Goal: Task Accomplishment & Management: Complete application form

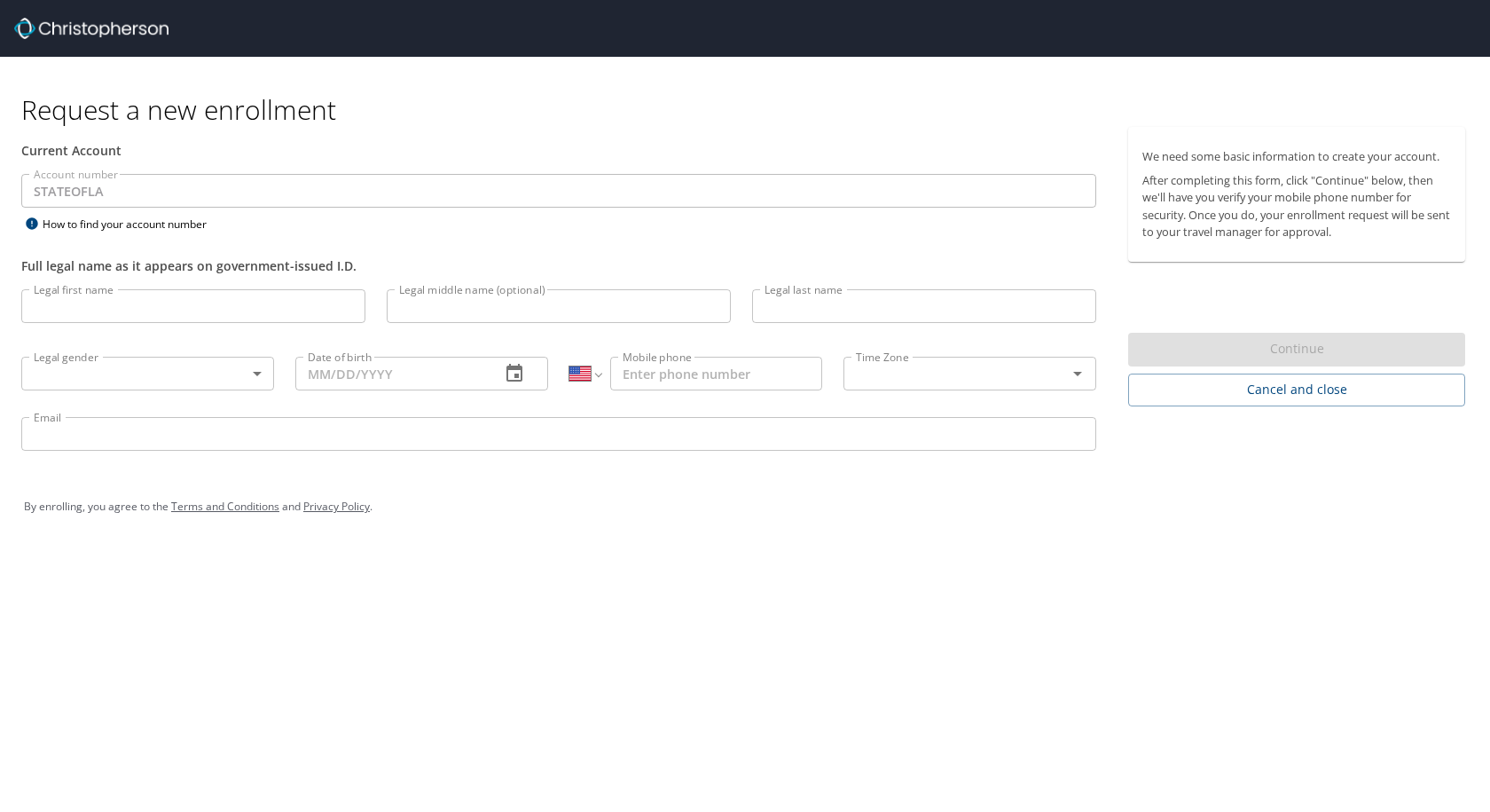
select select "US"
click at [228, 308] on input "Legal first name" at bounding box center [194, 305] width 344 height 34
type input "[PERSON_NAME]"
type input "Goodskey"
type input "[PHONE_NUMBER]"
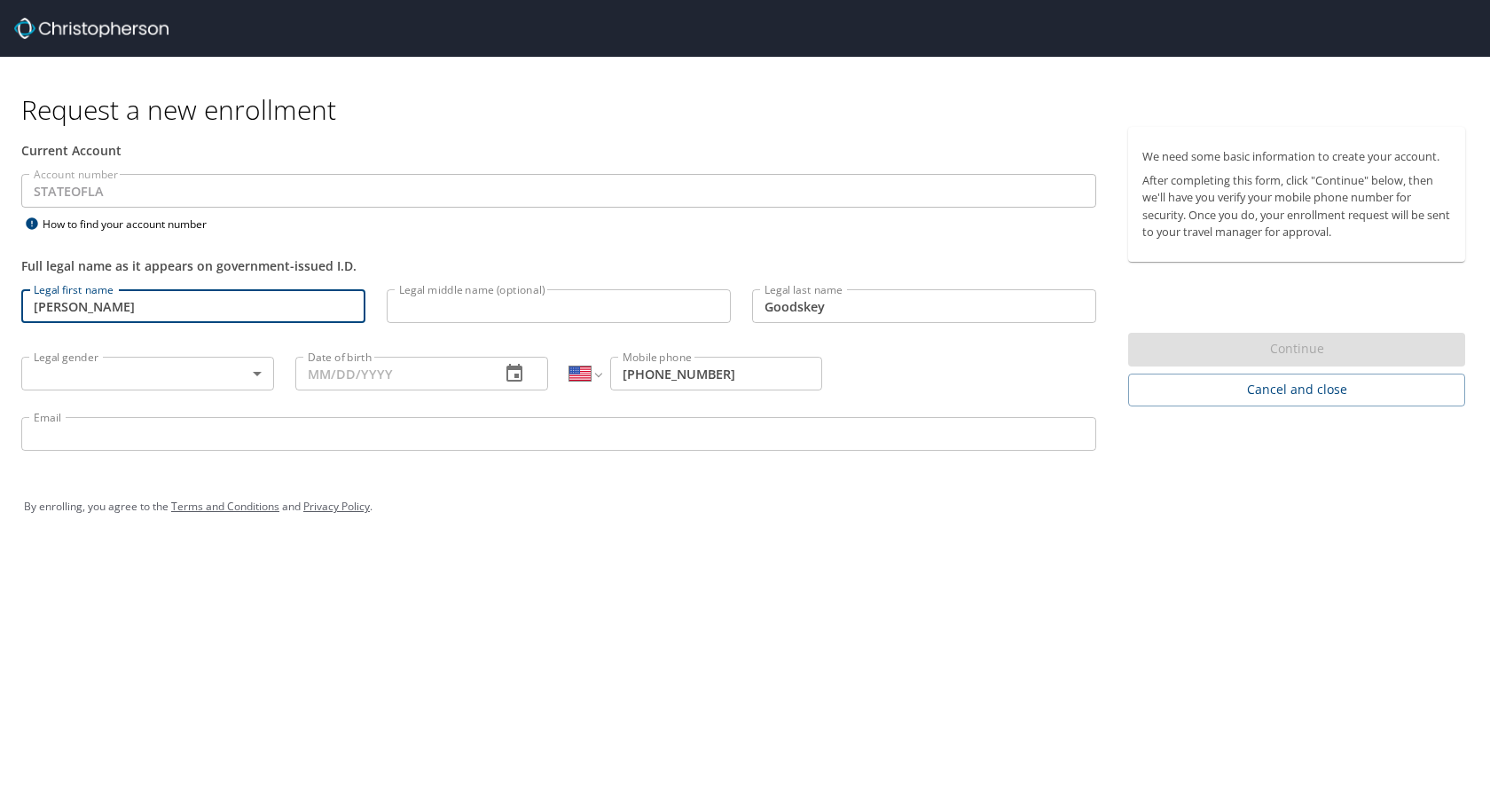
click at [222, 367] on body "Request a new enrollment Current Account Account number STATEOFLA Account numbe…" at bounding box center [745, 406] width 1490 height 812
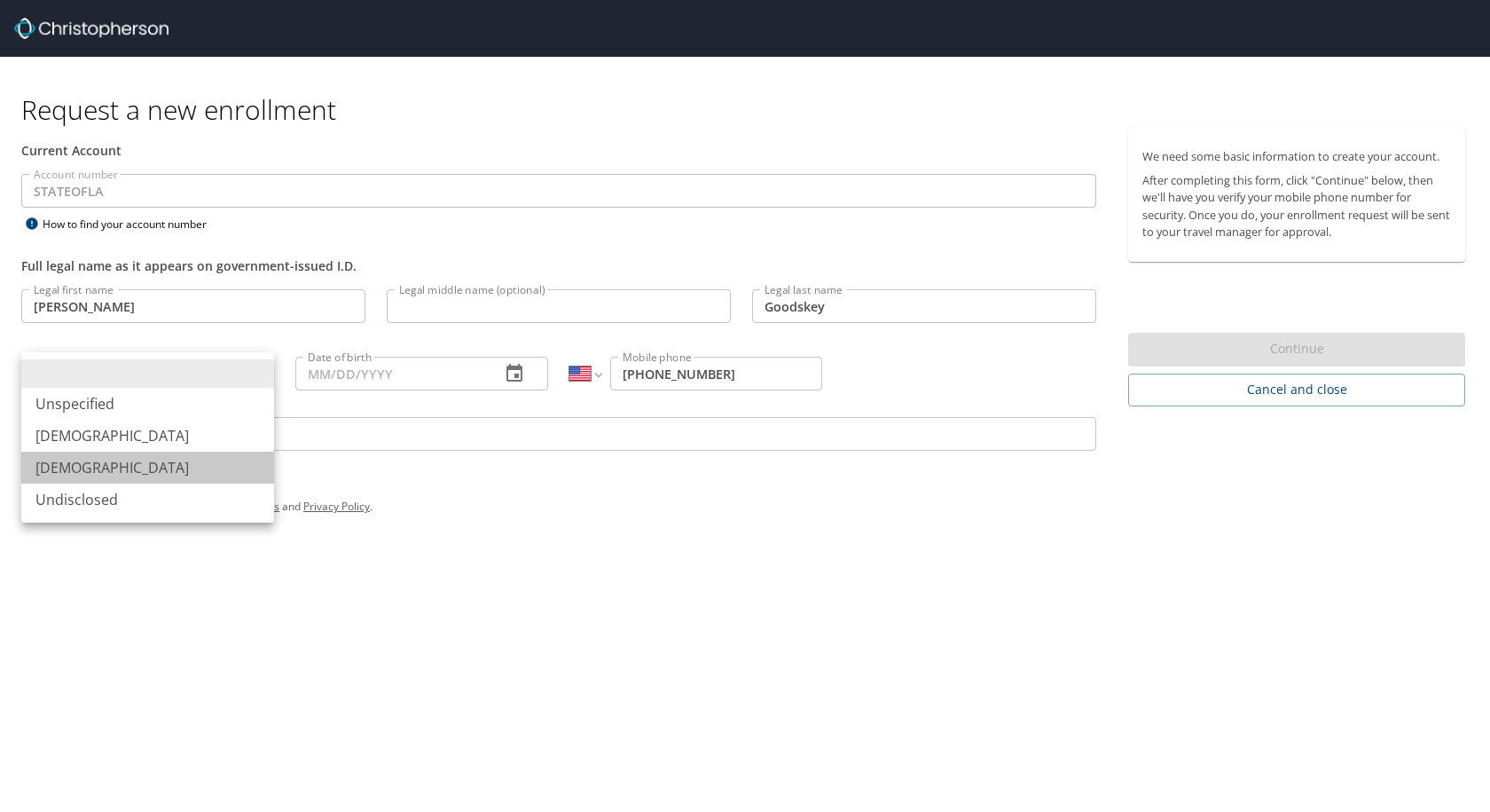
click at [195, 464] on li "[DEMOGRAPHIC_DATA]" at bounding box center [148, 467] width 253 height 32
type input "[DEMOGRAPHIC_DATA]"
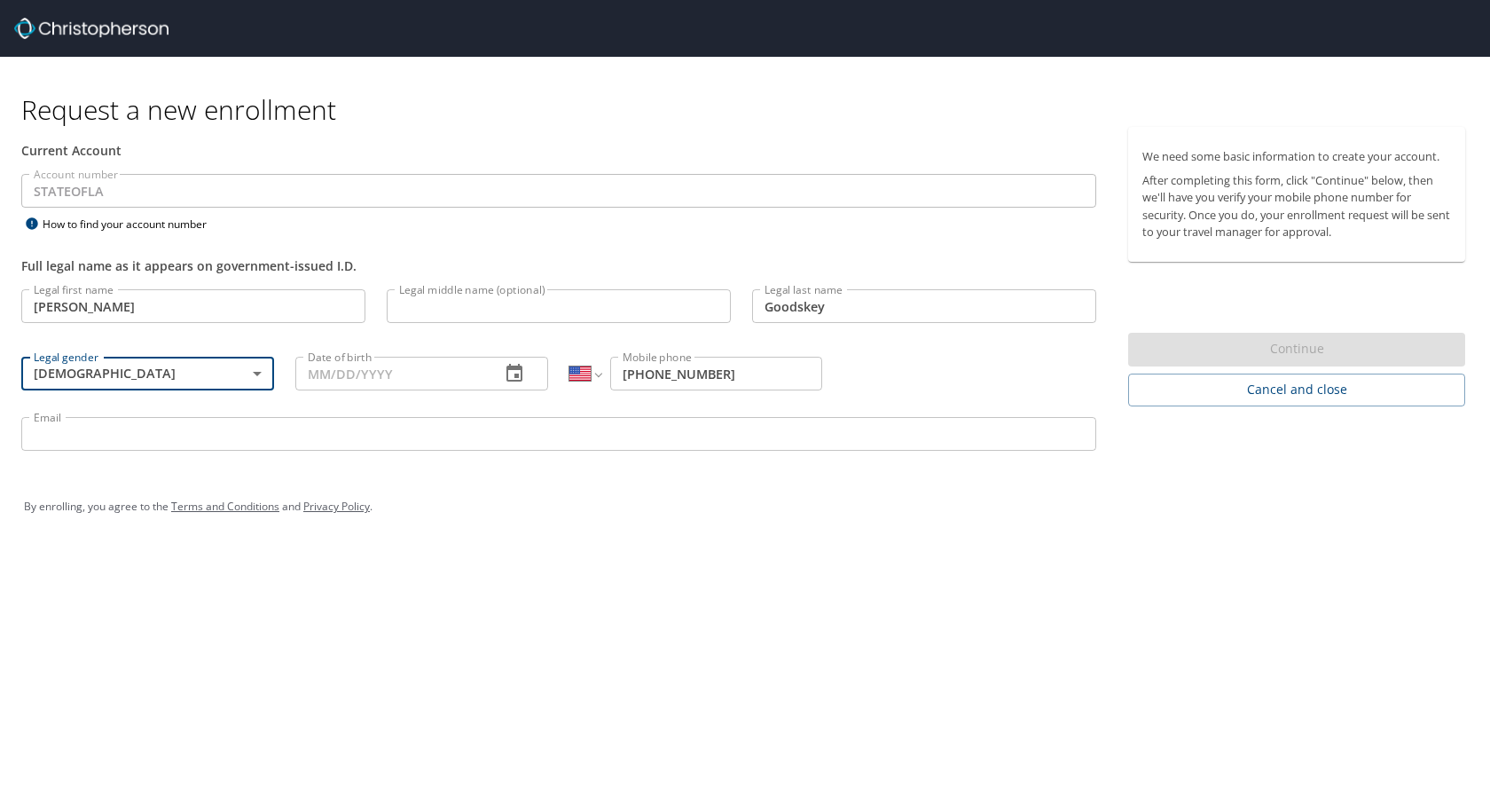
click at [355, 371] on input "Date of birth" at bounding box center [391, 373] width 191 height 34
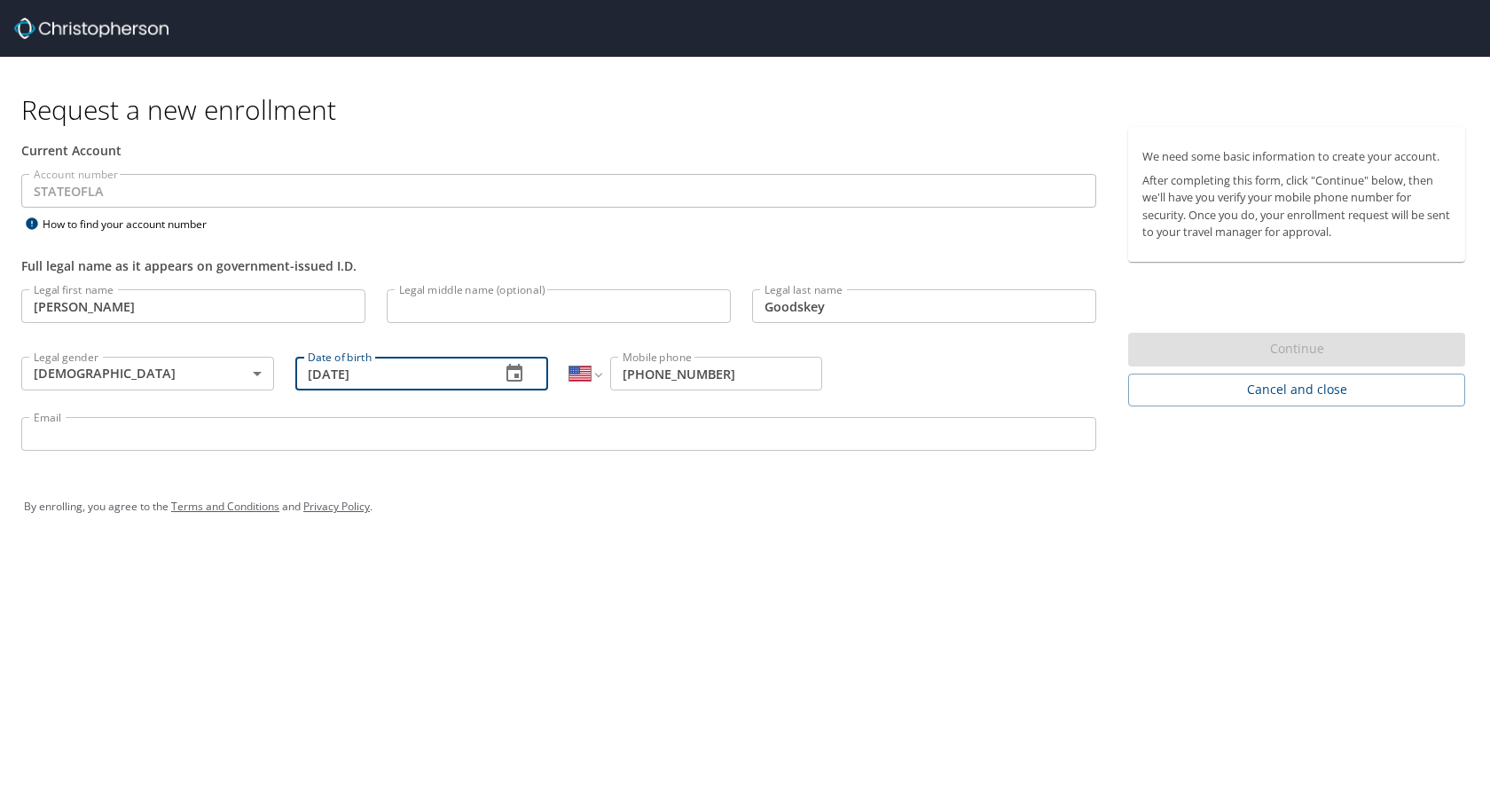
type input "09/17/1997"
click at [401, 409] on div "Email Email" at bounding box center [558, 437] width 1096 height 60
click at [401, 416] on div "Email Email" at bounding box center [558, 437] width 1096 height 60
click at [401, 431] on input "Email" at bounding box center [559, 434] width 1076 height 34
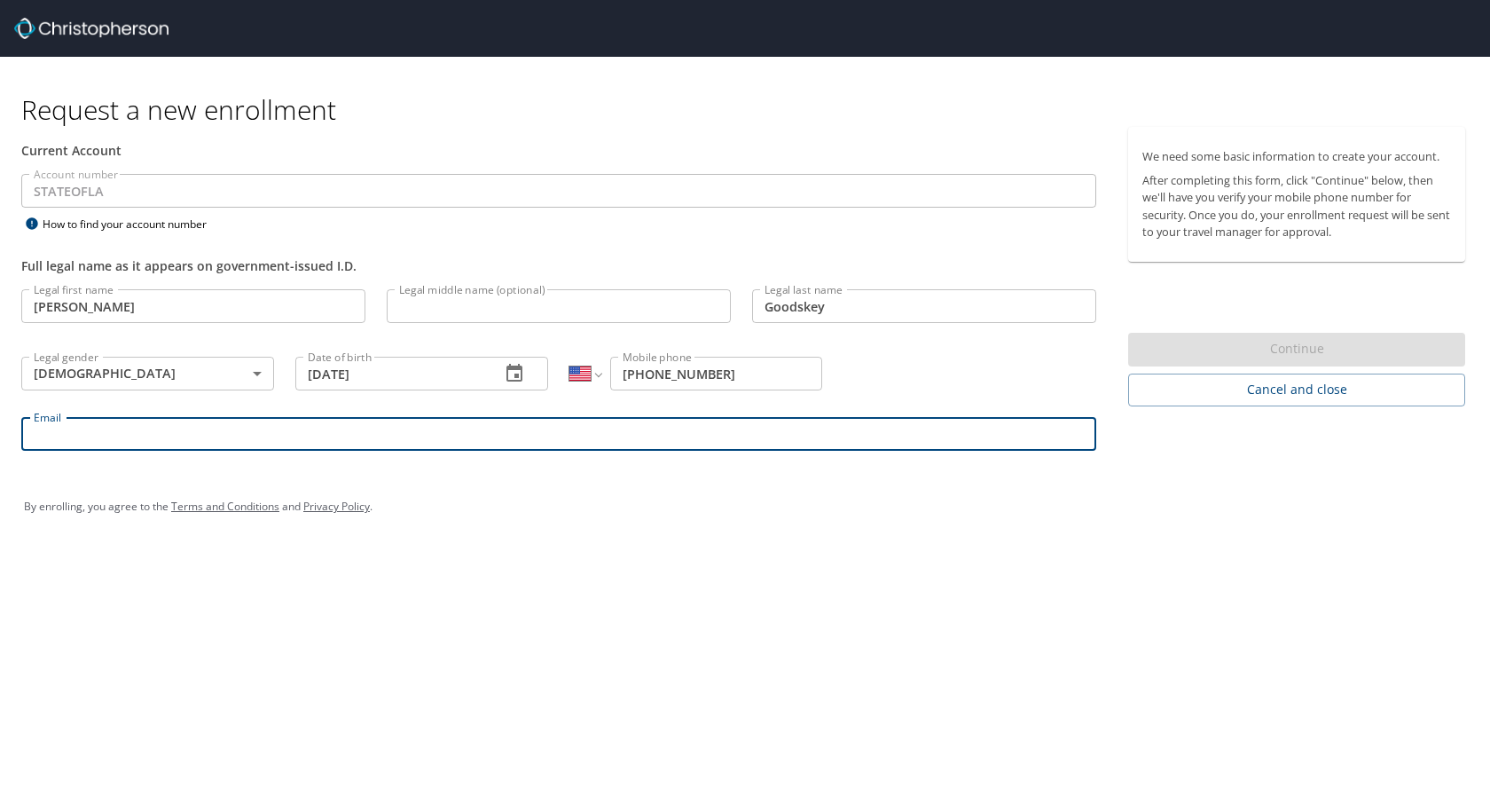
type input "PAIGE.GOODSKEY@LSUHS.EDU"
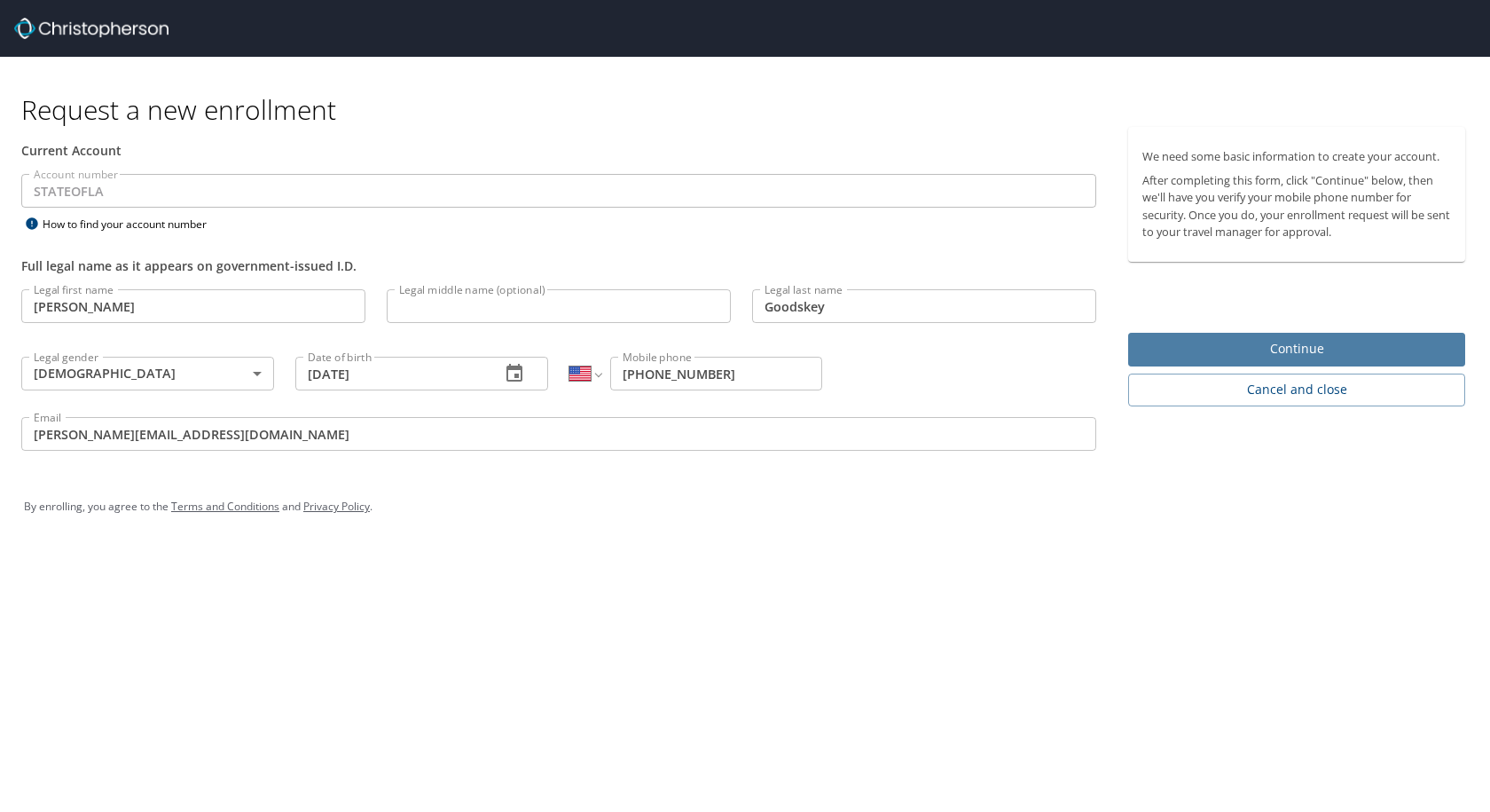
click at [1345, 348] on span "Continue" at bounding box center [1296, 349] width 308 height 22
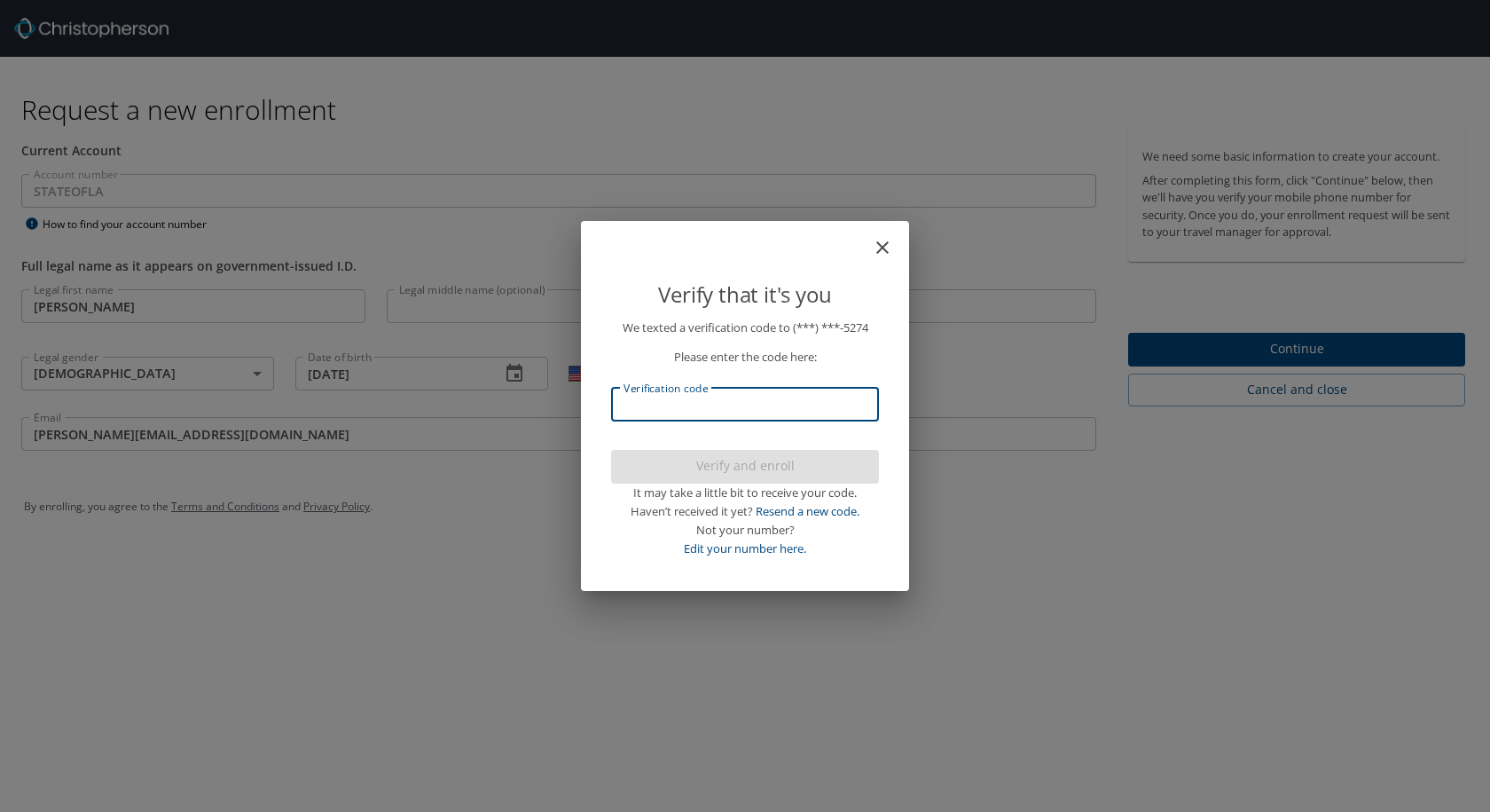
click at [749, 389] on input "Verification code" at bounding box center [744, 405] width 267 height 34
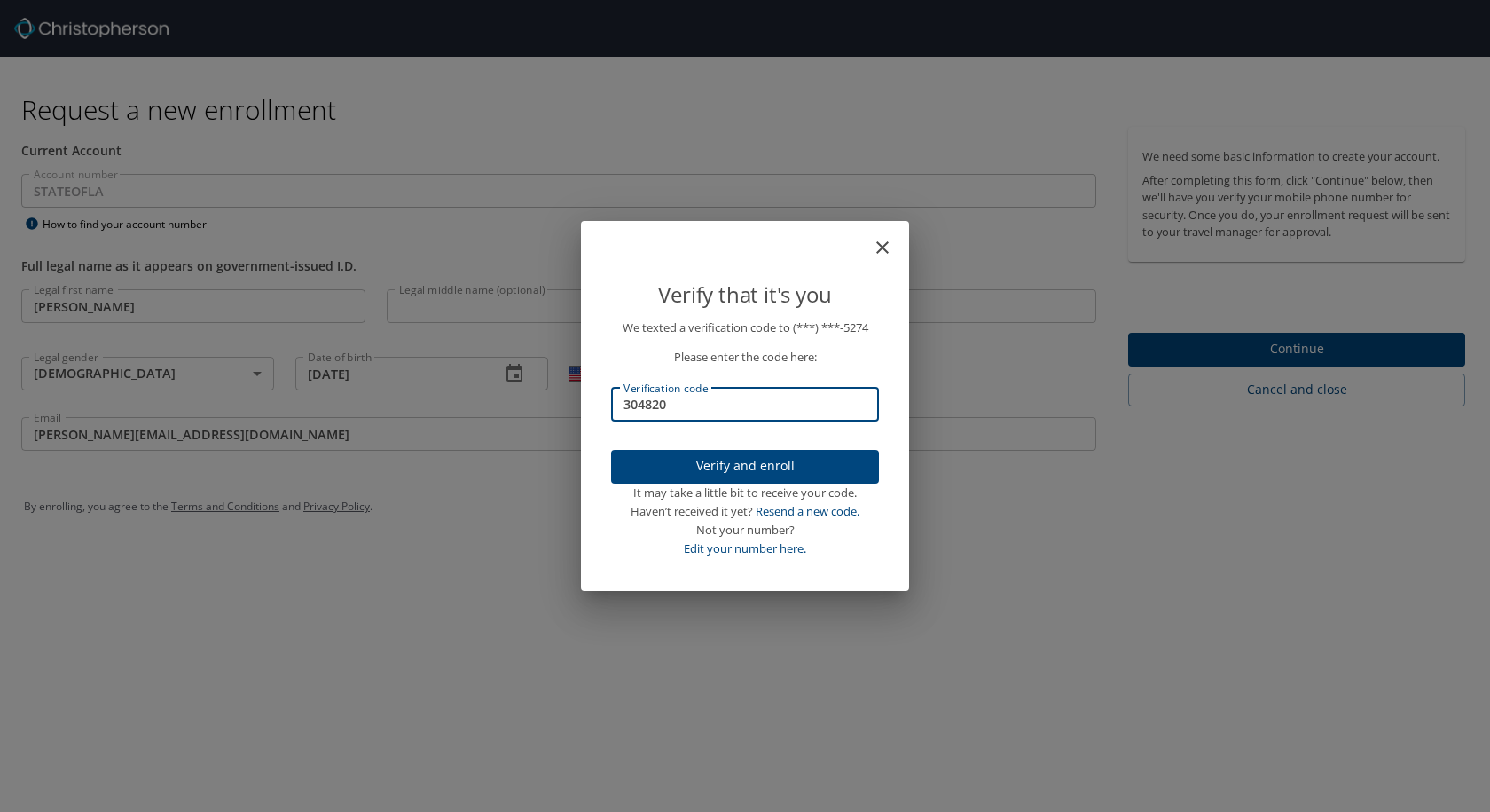
type input "304820"
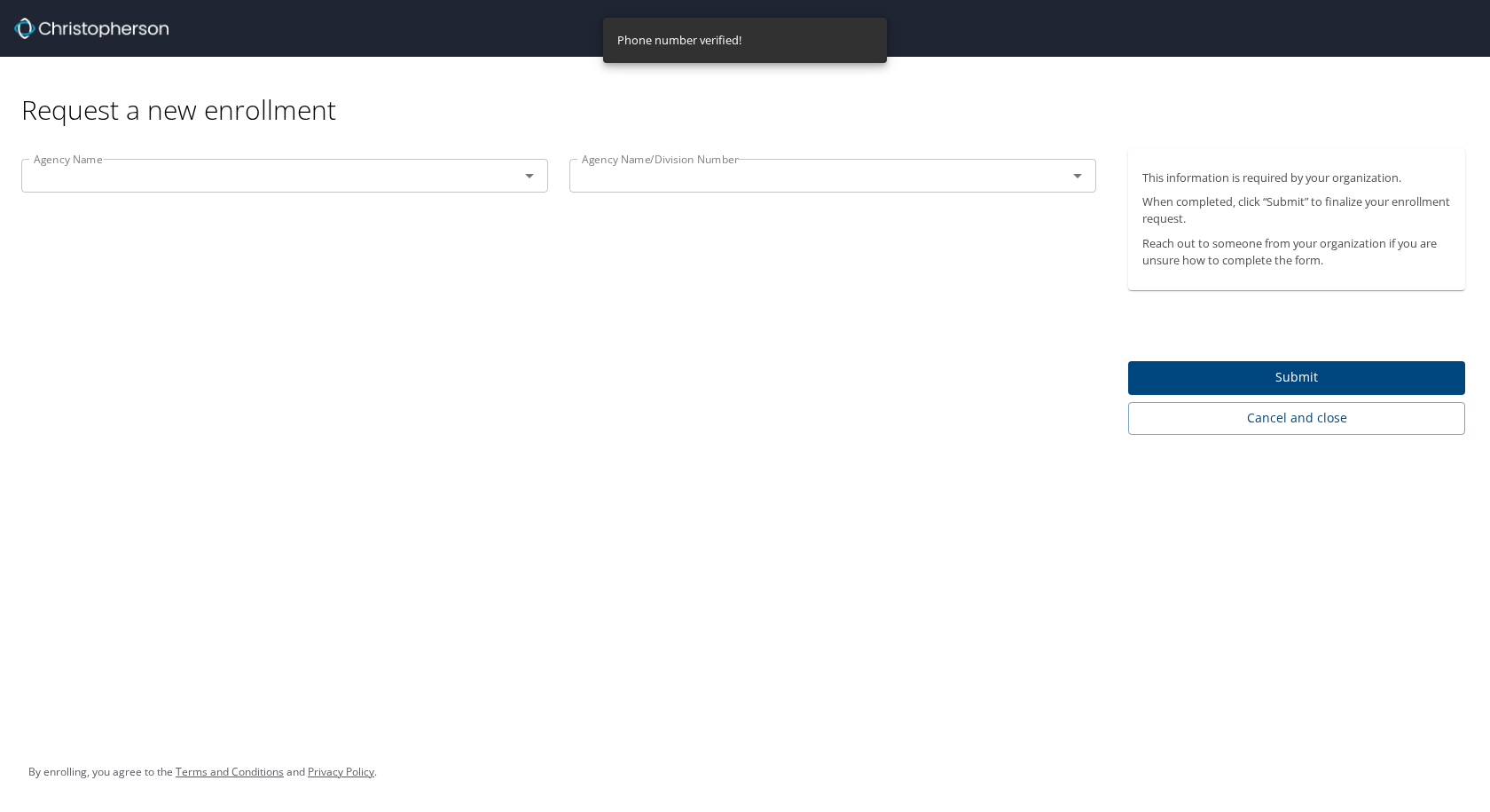
click at [486, 188] on div "Agency Name" at bounding box center [285, 175] width 527 height 34
click at [538, 168] on icon "Open" at bounding box center [530, 176] width 21 height 21
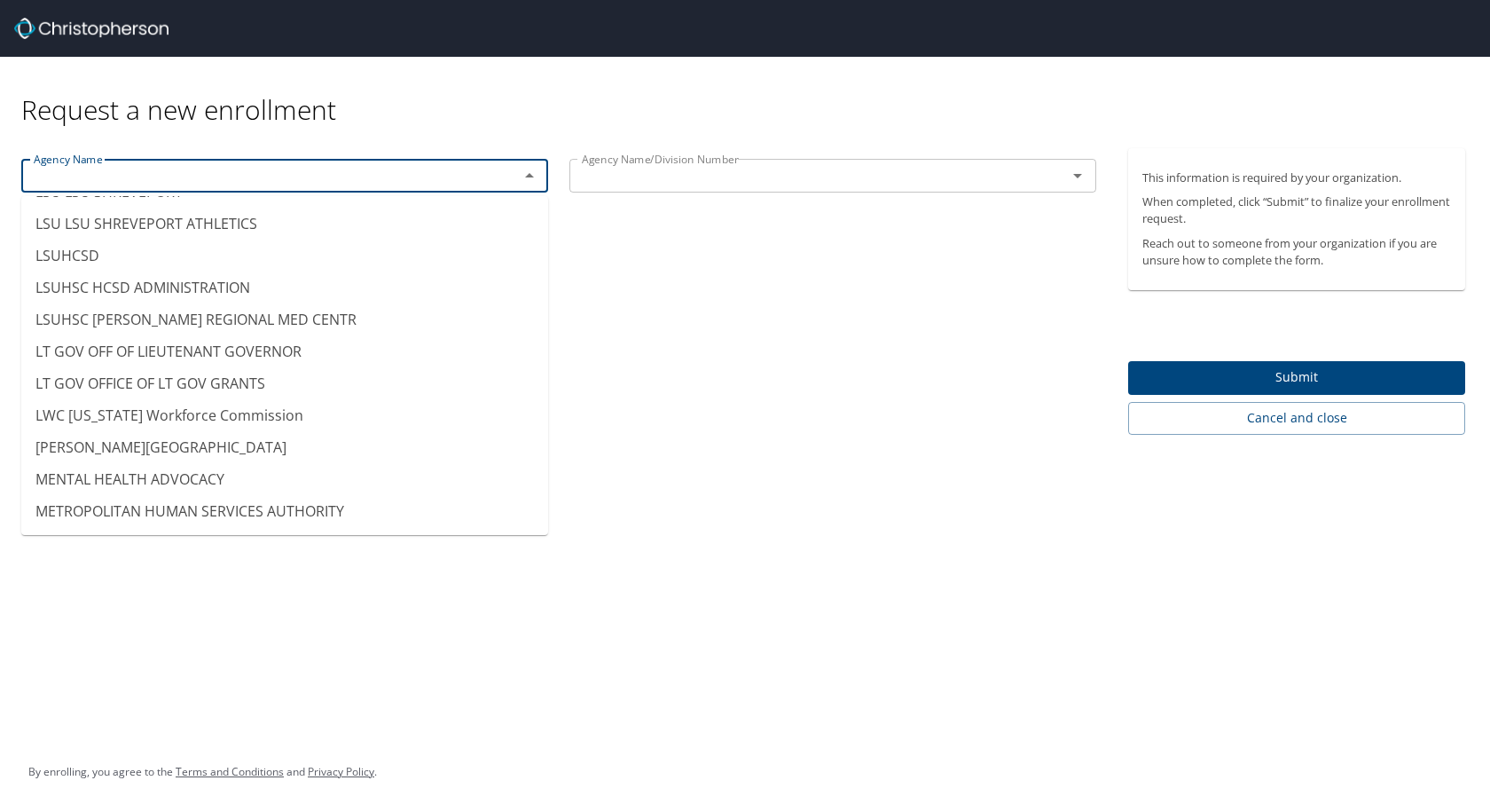
scroll to position [8870, 0]
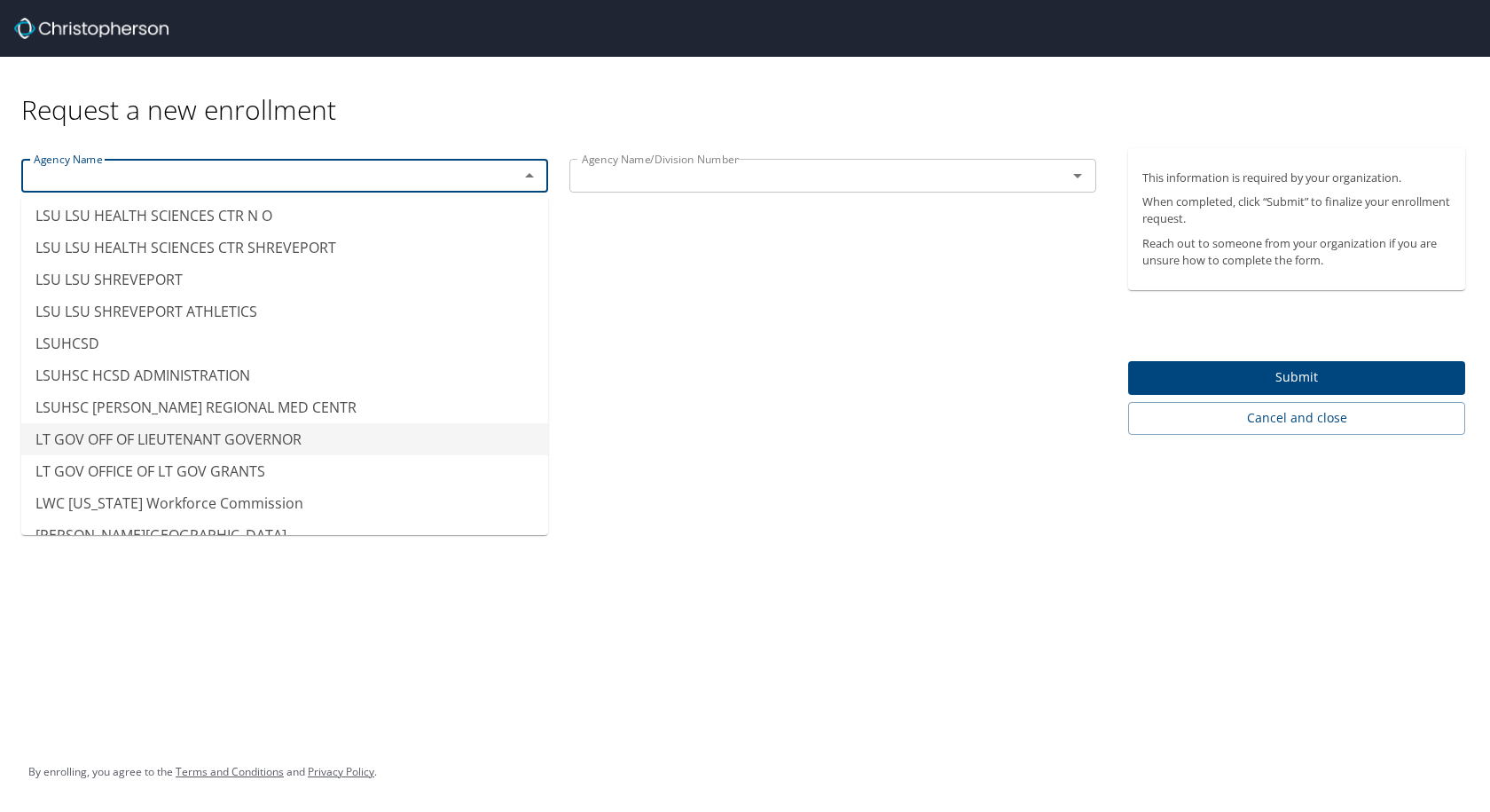
type input "LT GOV OFF OF LIEUTENANT GOVERNOR"
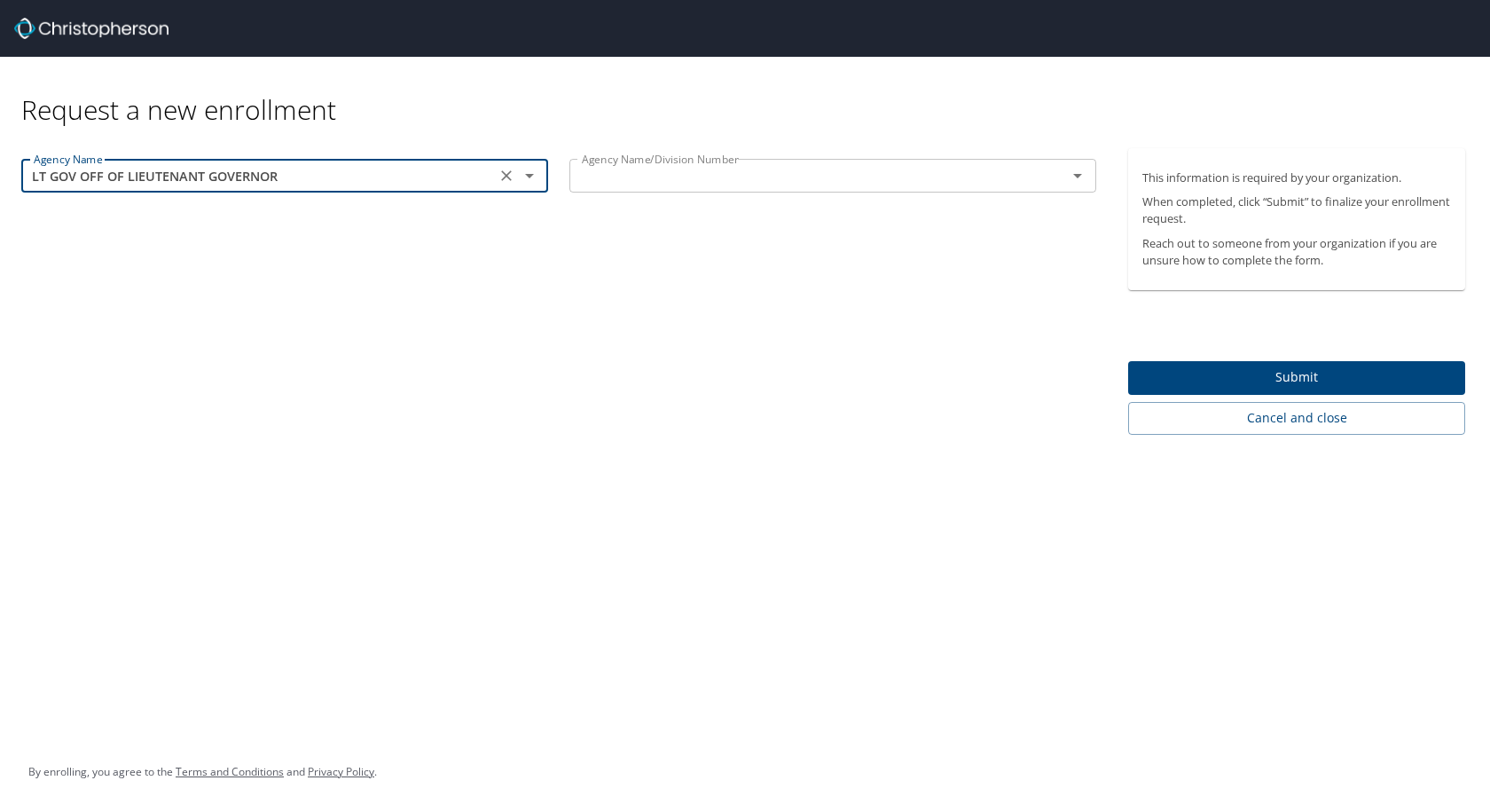
click at [685, 179] on input "text" at bounding box center [806, 176] width 464 height 23
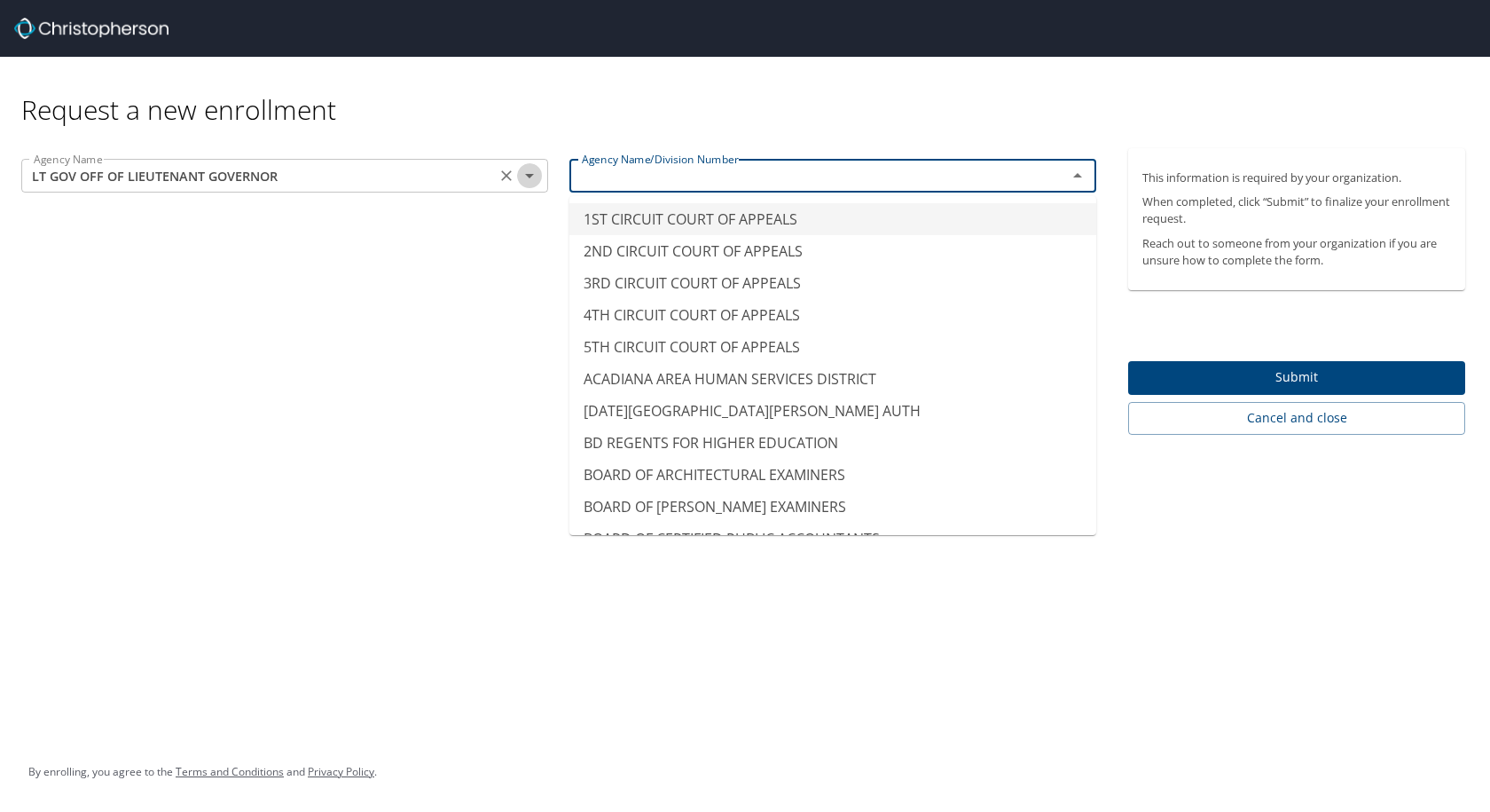
click at [528, 173] on icon "Open" at bounding box center [530, 176] width 21 height 21
type input "1ST CIRCUIT COURT OF APPEALS"
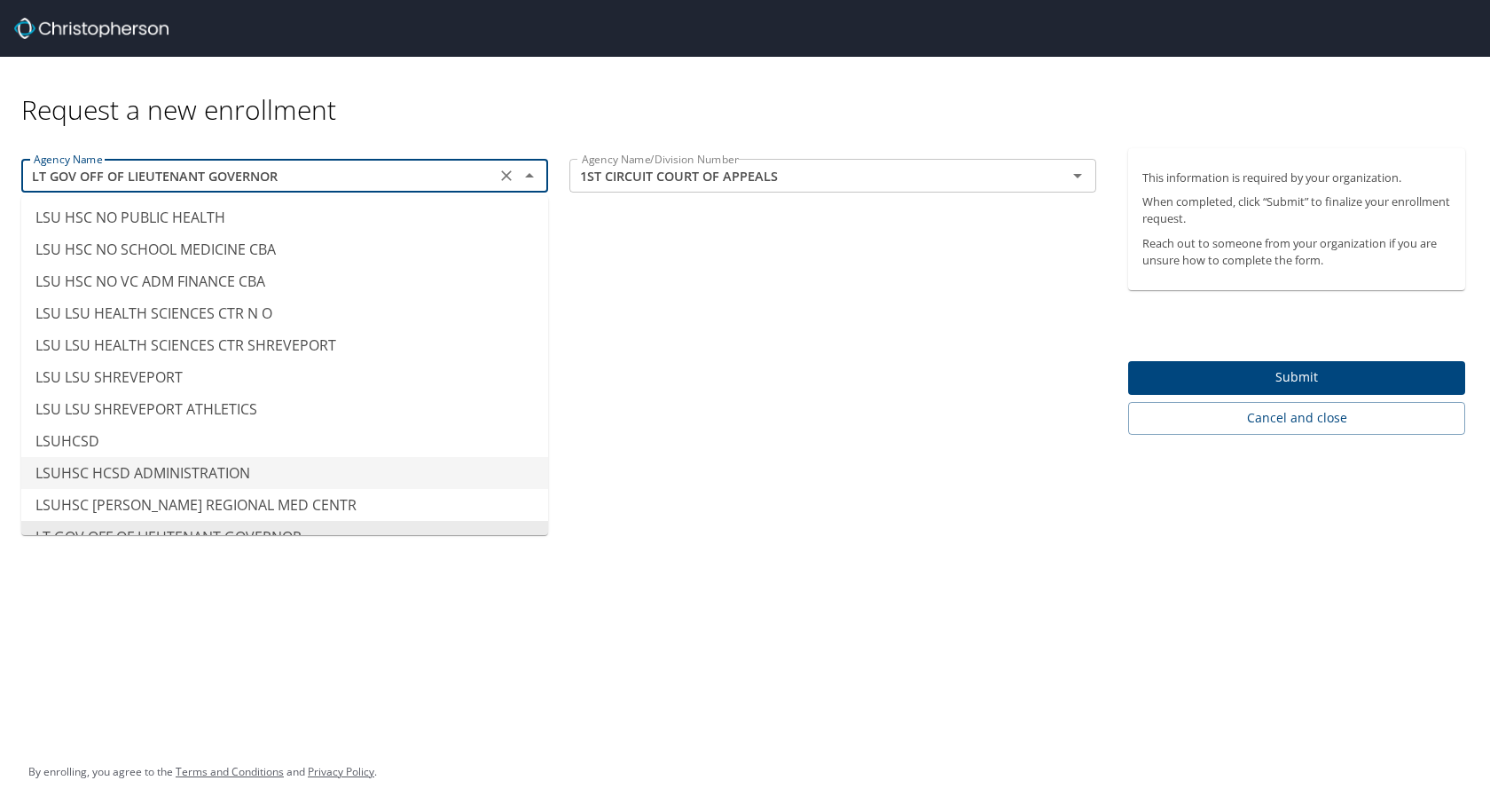
scroll to position [8861, 0]
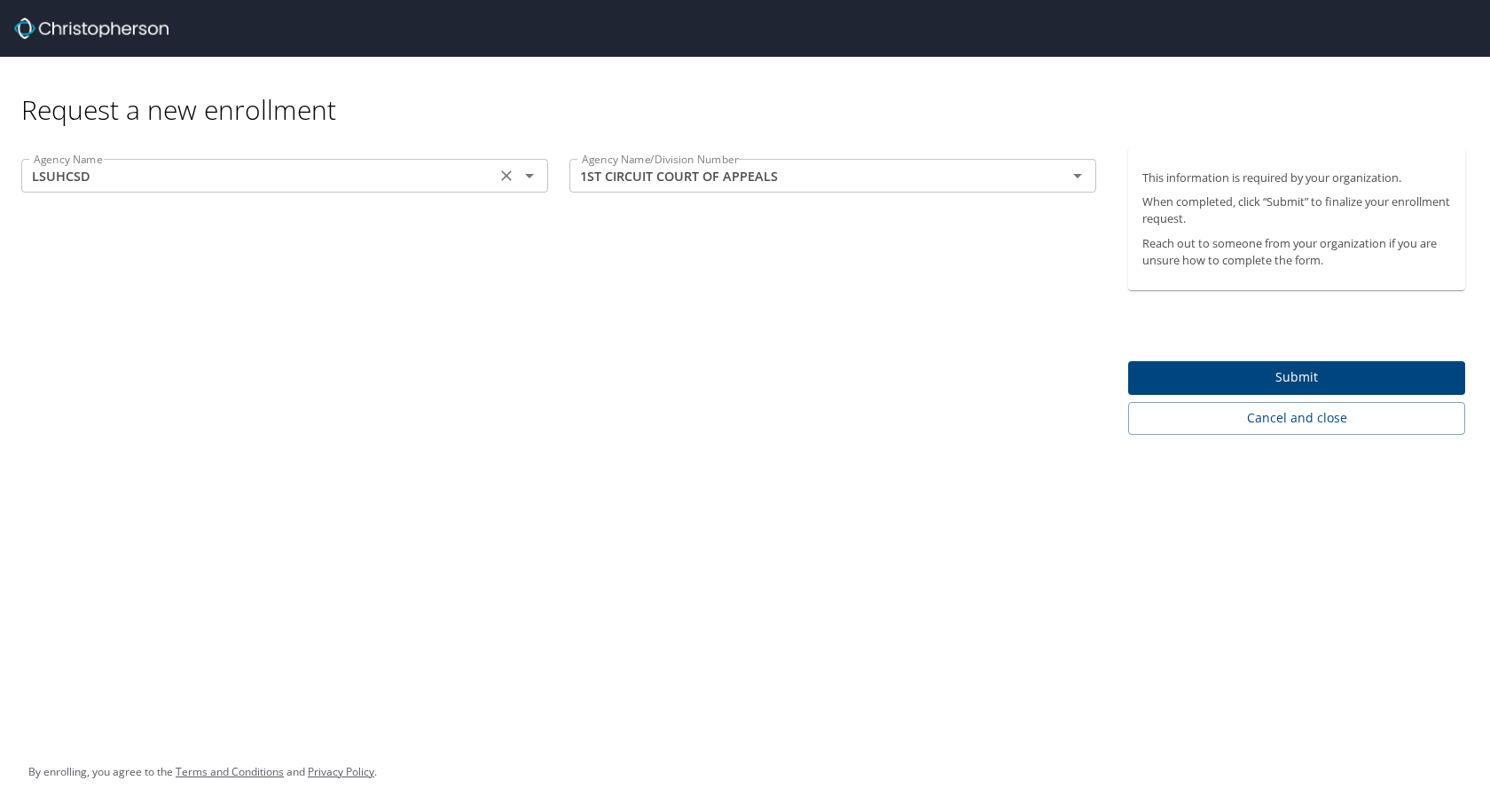
click at [529, 175] on icon "Open" at bounding box center [529, 176] width 9 height 5
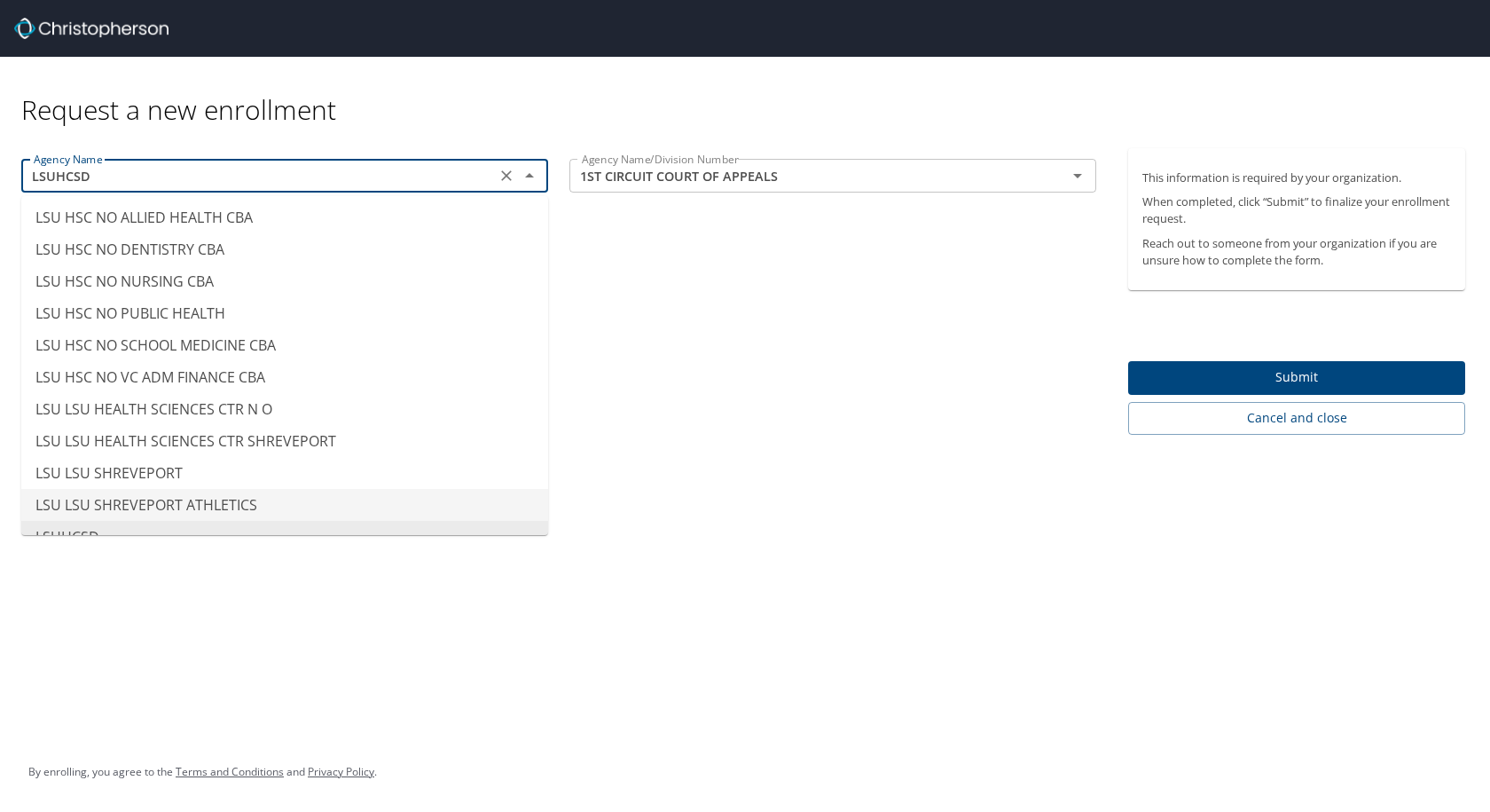
scroll to position [8766, 0]
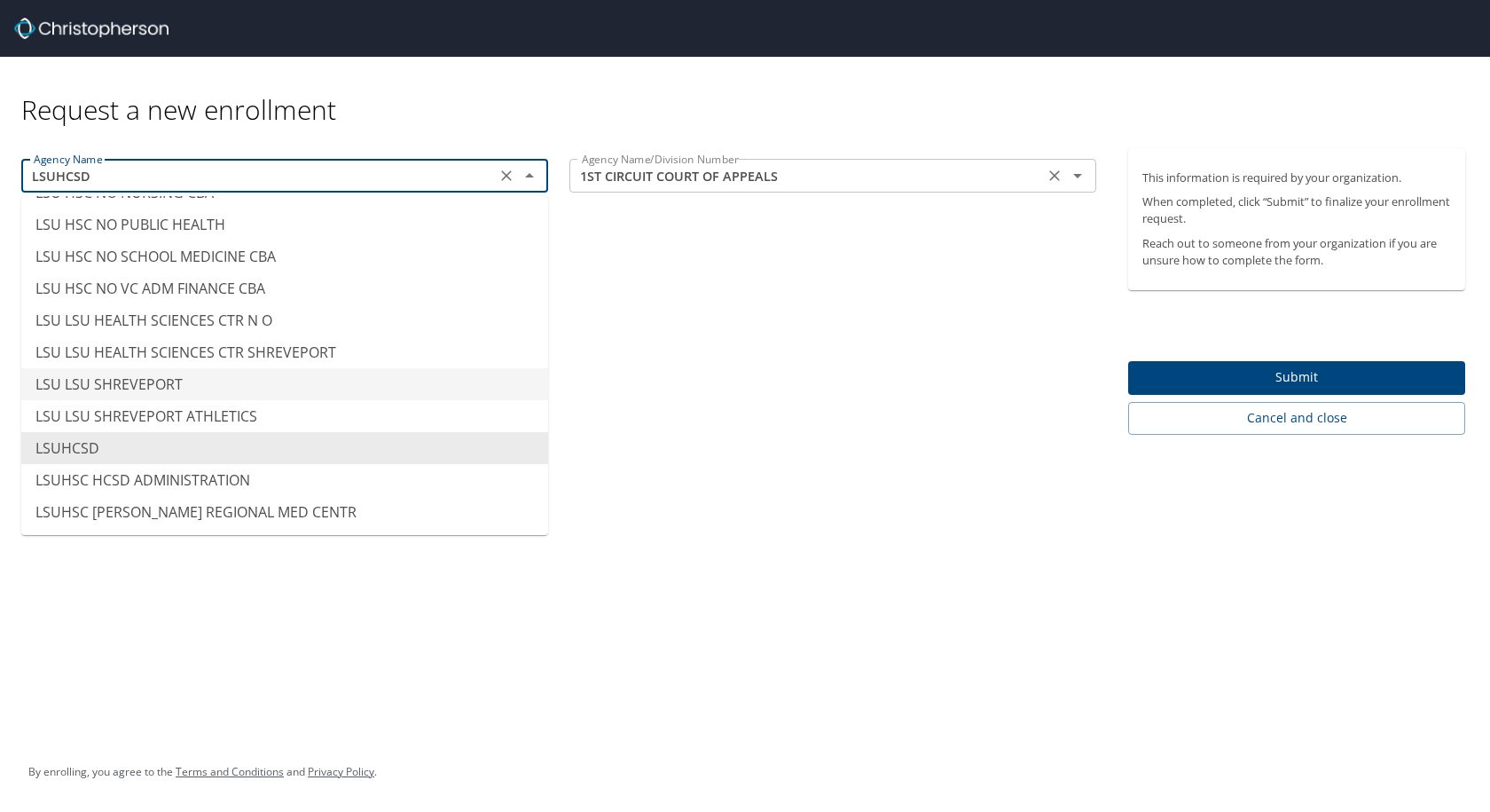
click at [1082, 187] on icon "Open" at bounding box center [1078, 176] width 21 height 21
type input "LSU LSU SHREVEPORT"
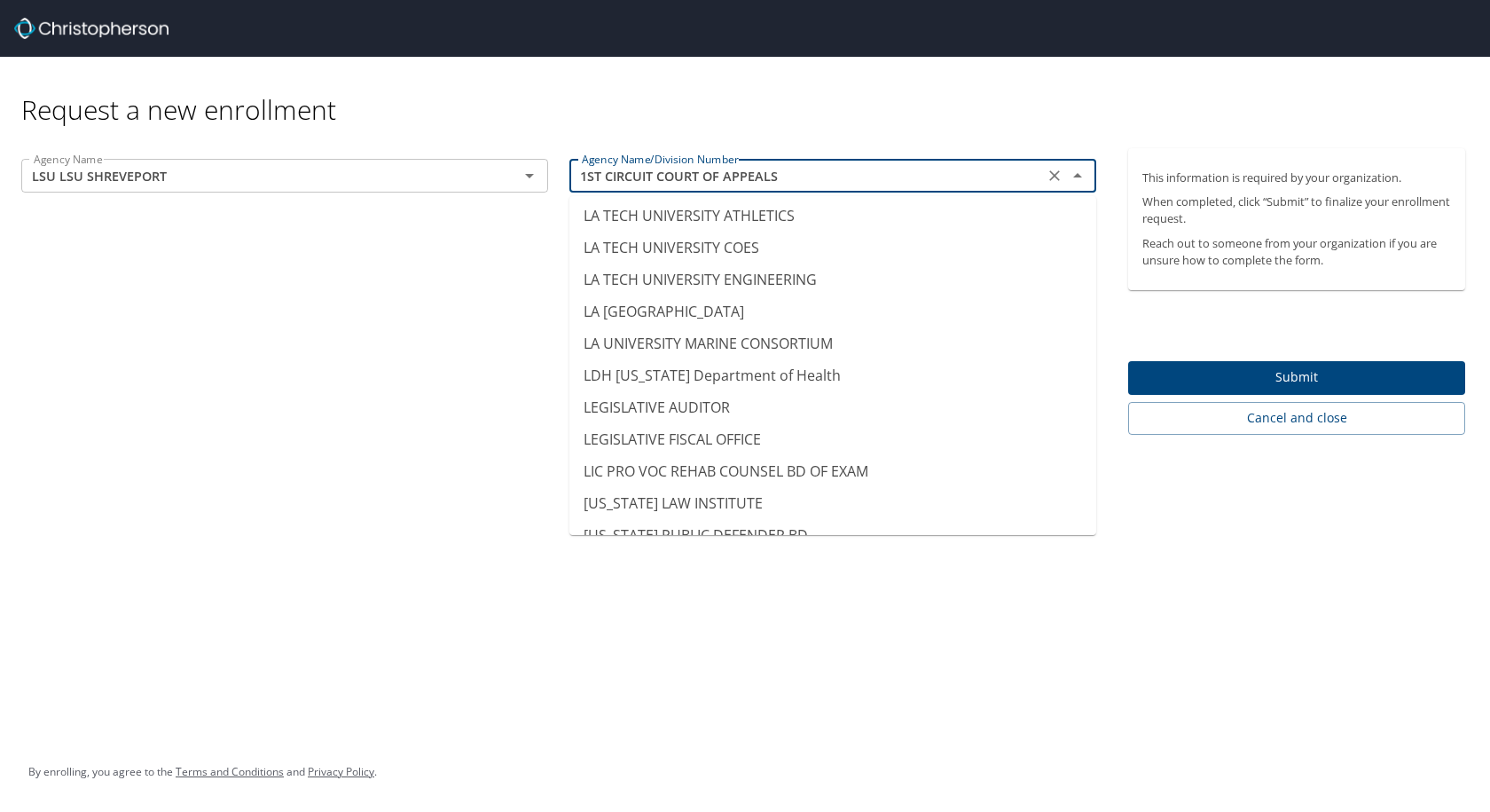
scroll to position [8604, 0]
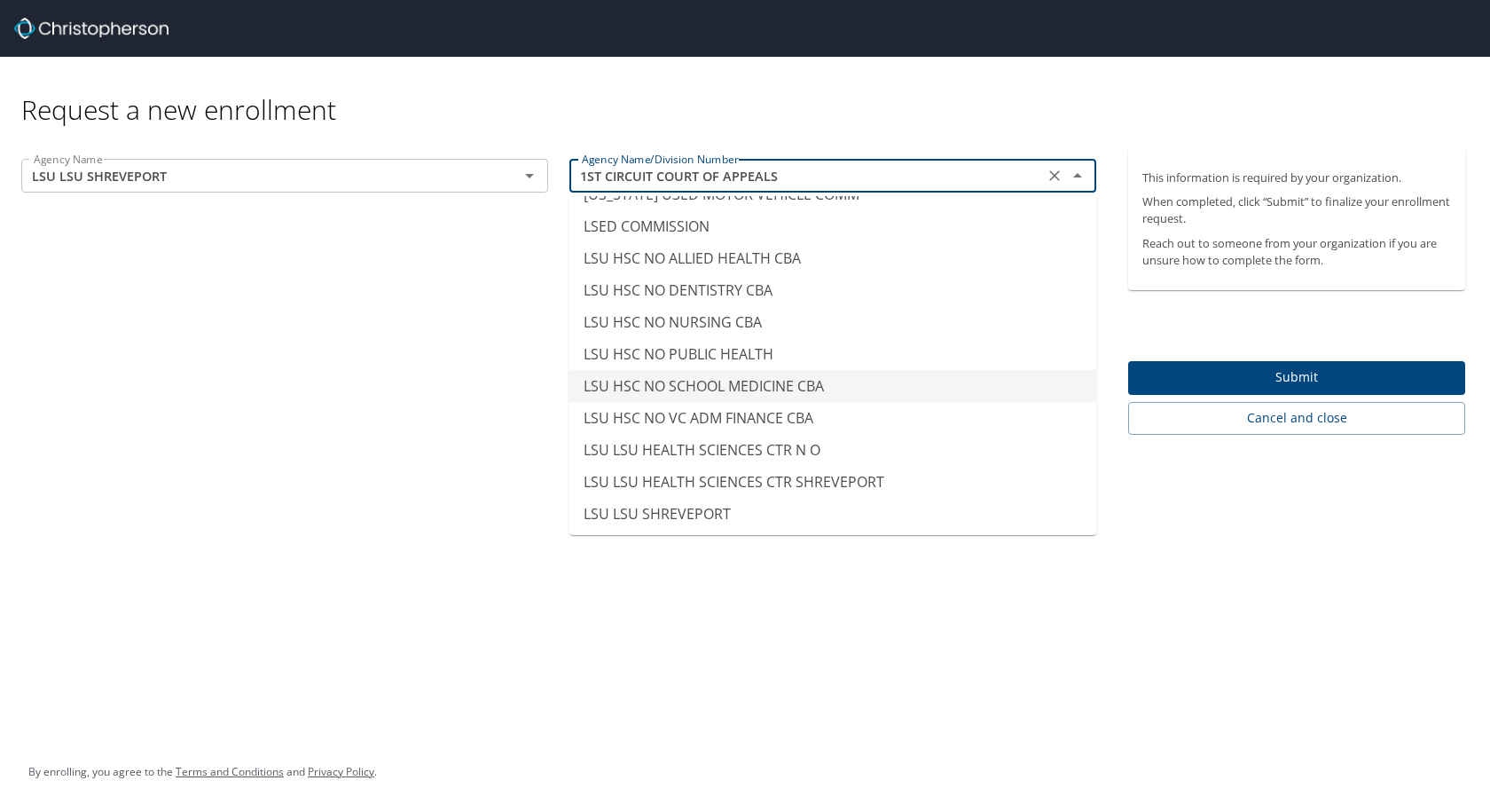
click at [833, 370] on li "LSU HSC NO SCHOOL MEDICINE CBA" at bounding box center [834, 385] width 527 height 32
type input "LSU HSC NO SCHOOL MEDICINE CBA"
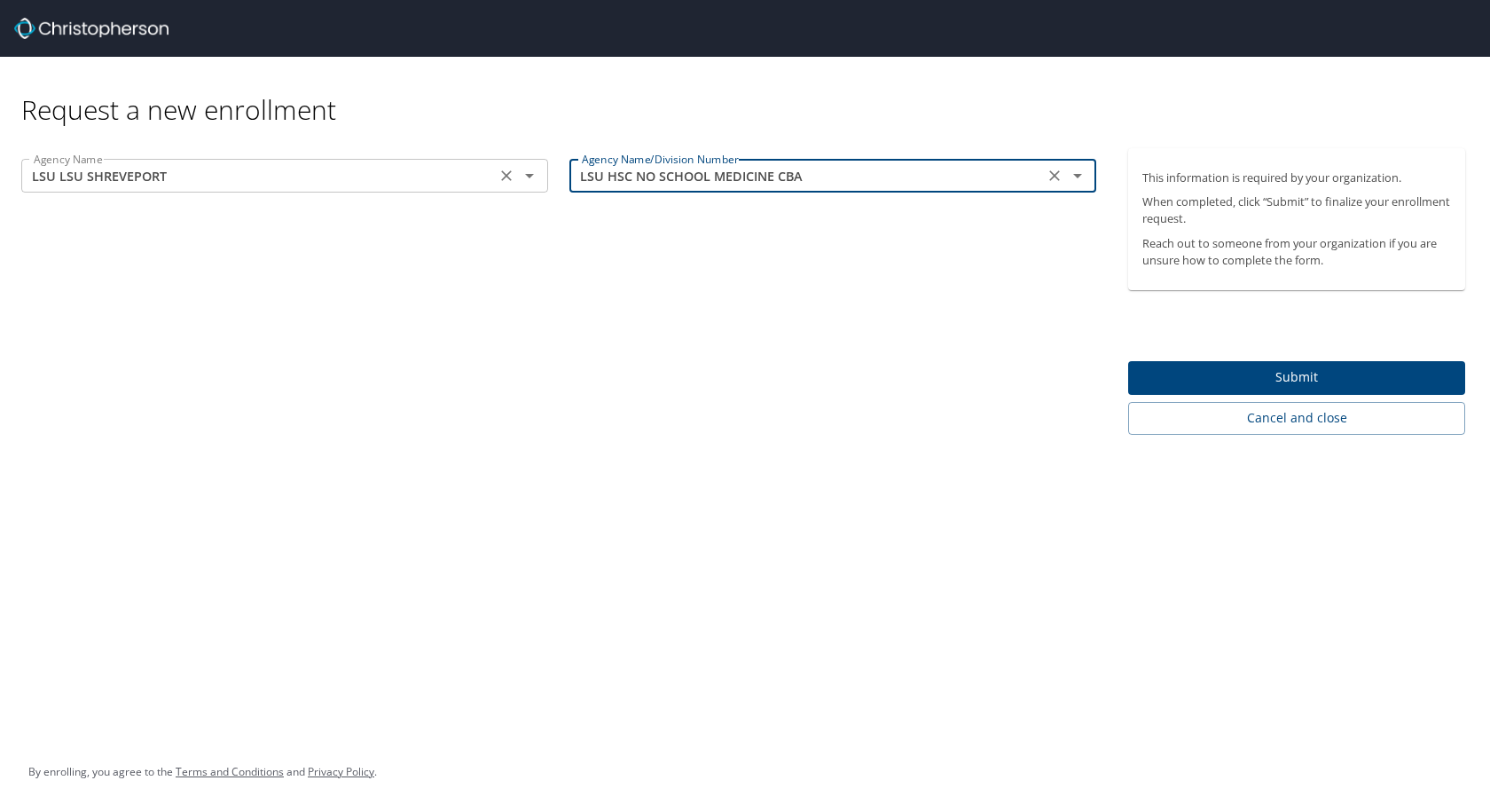
click at [534, 180] on icon "Open" at bounding box center [530, 176] width 21 height 21
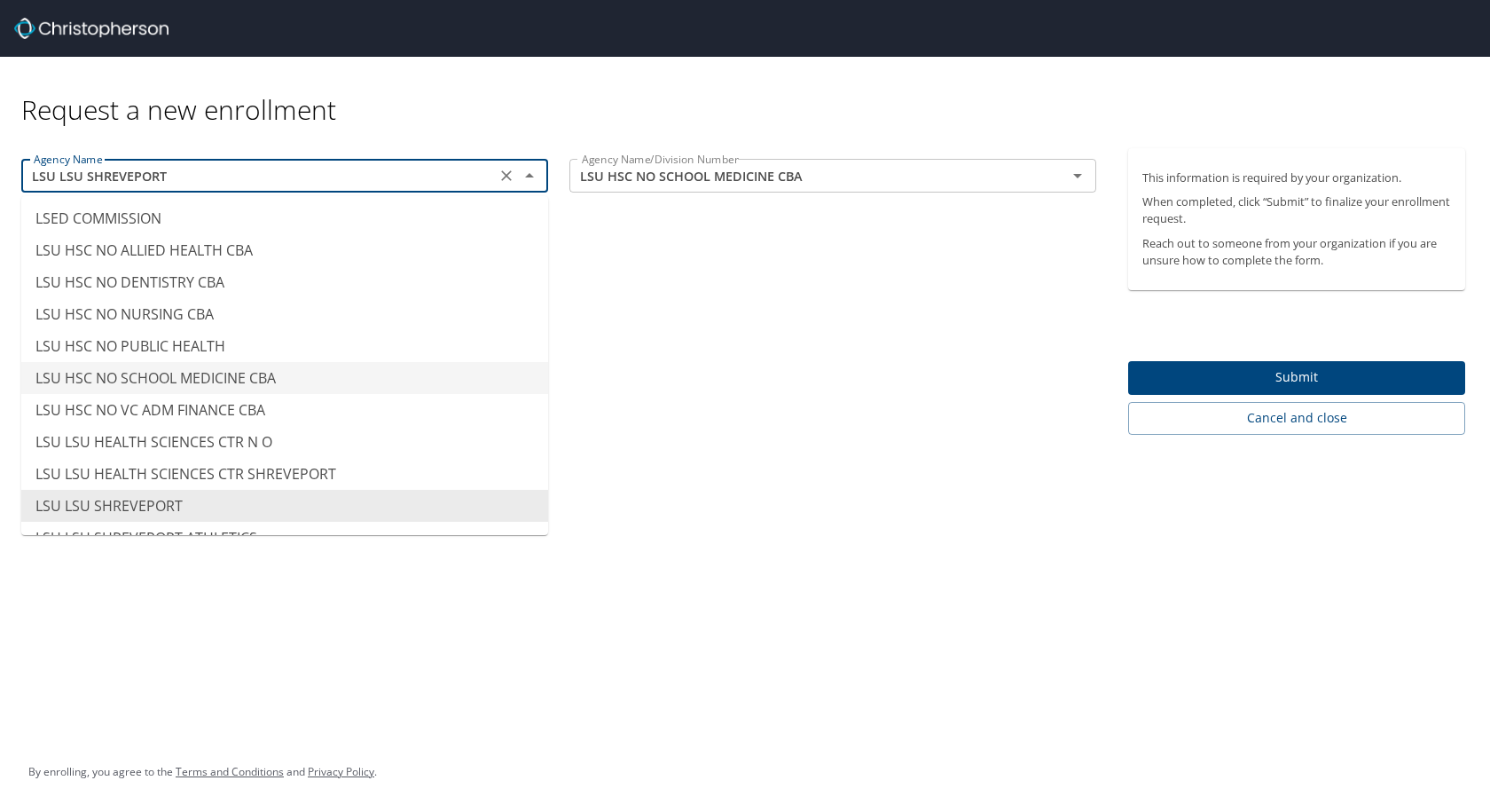
scroll to position [8613, 0]
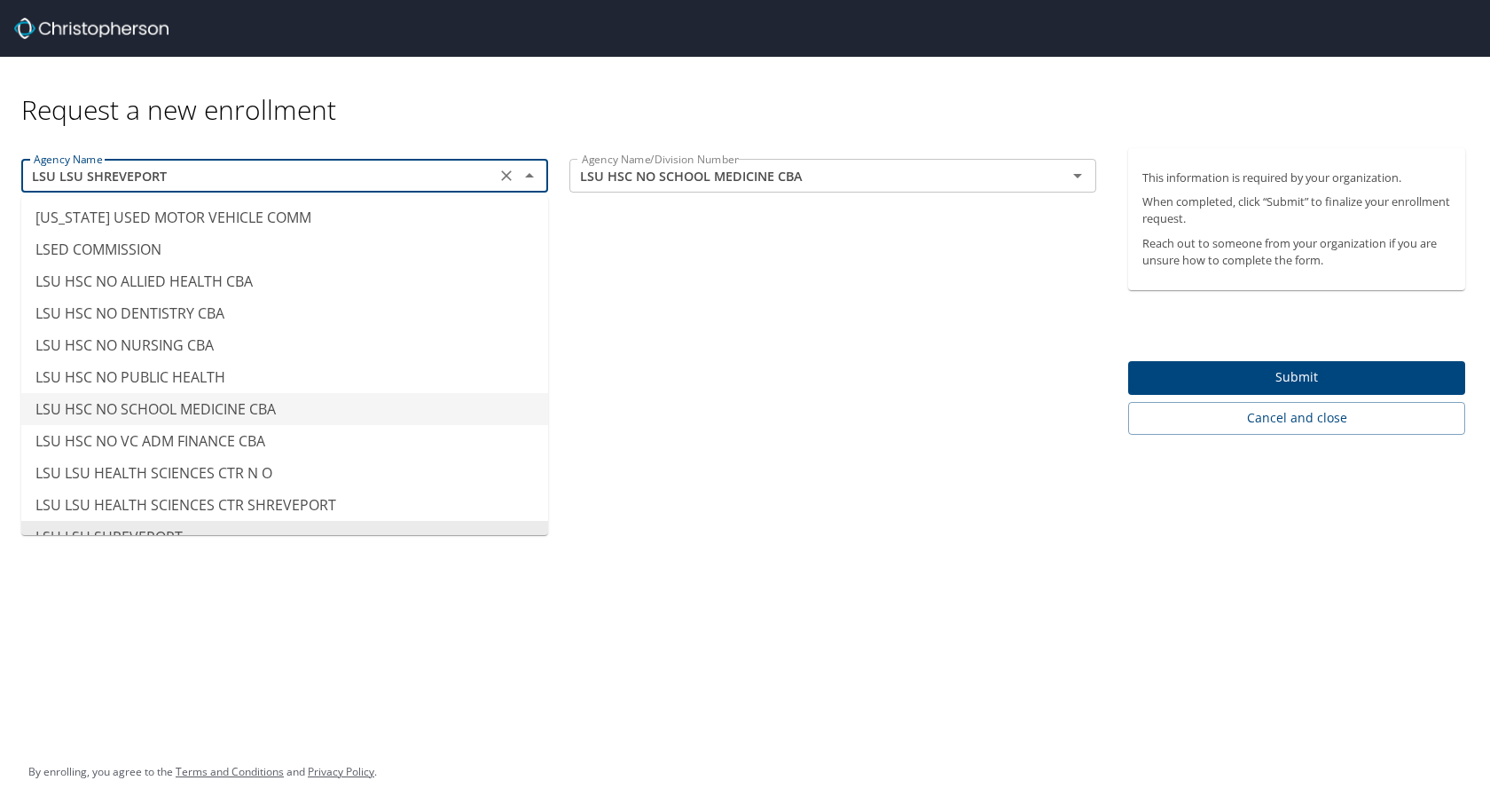
click at [411, 393] on li "LSU HSC NO SCHOOL MEDICINE CBA" at bounding box center [285, 408] width 527 height 32
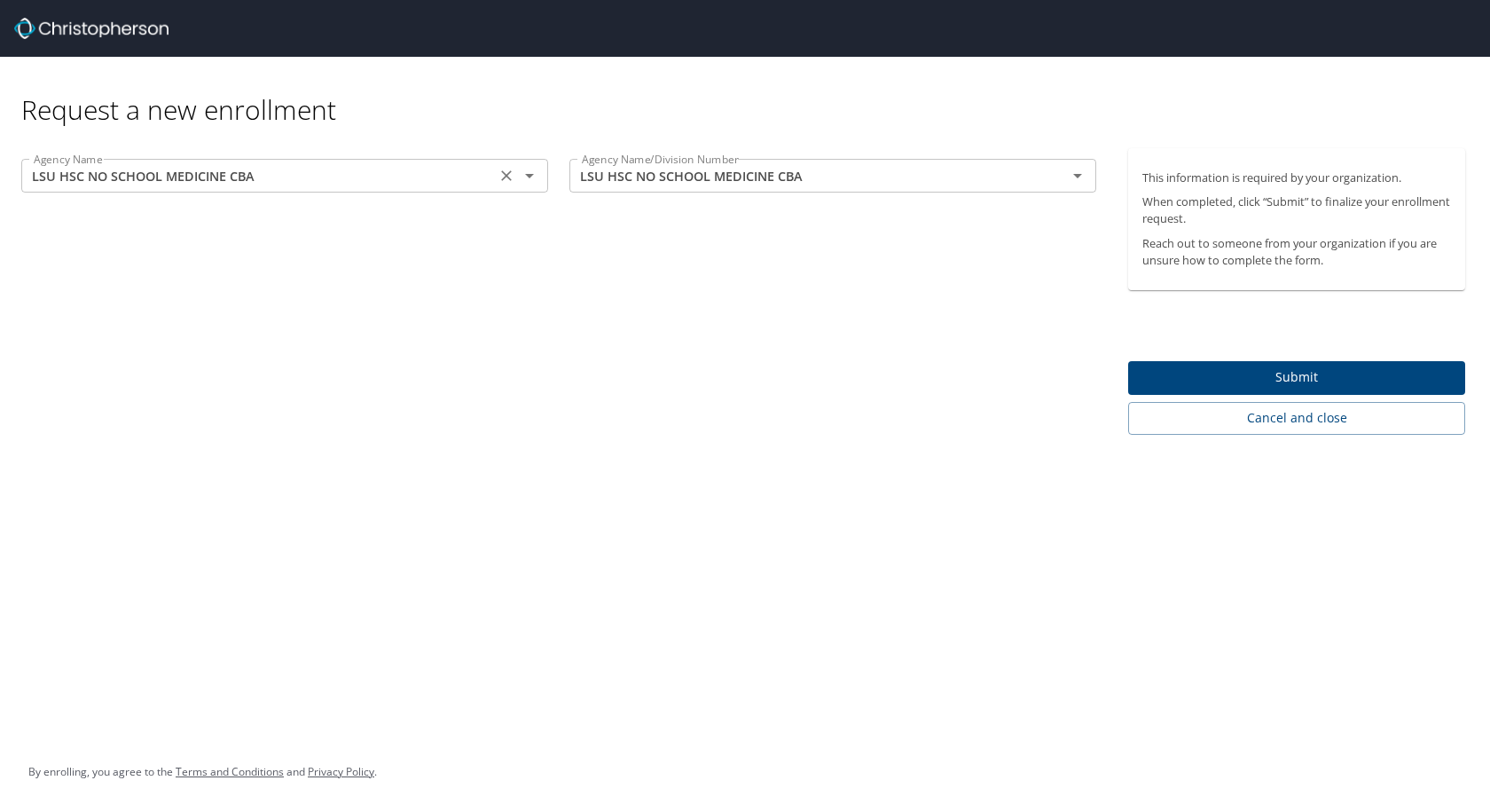
click at [521, 173] on icon "Open" at bounding box center [530, 176] width 21 height 21
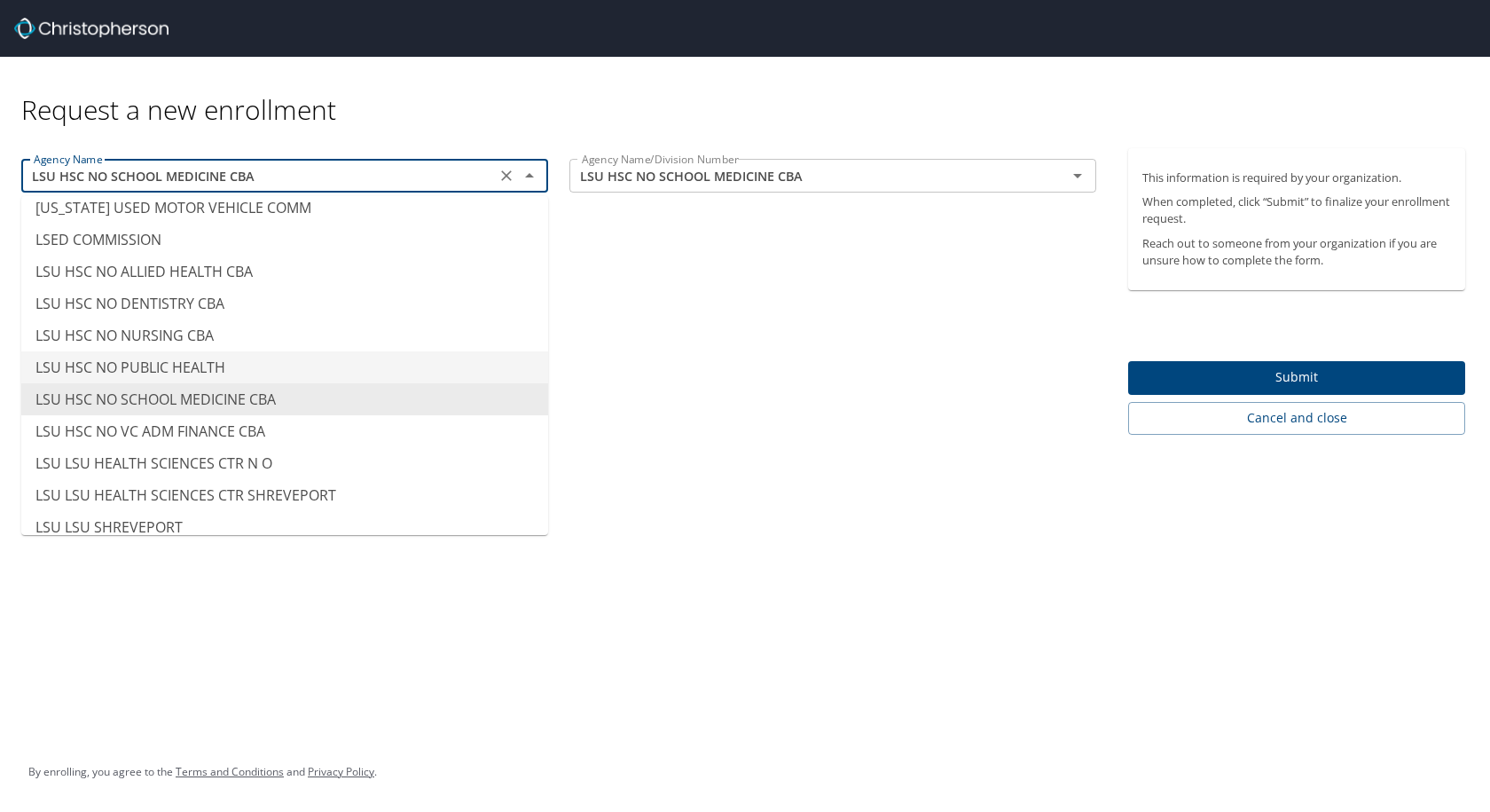
scroll to position [8663, 0]
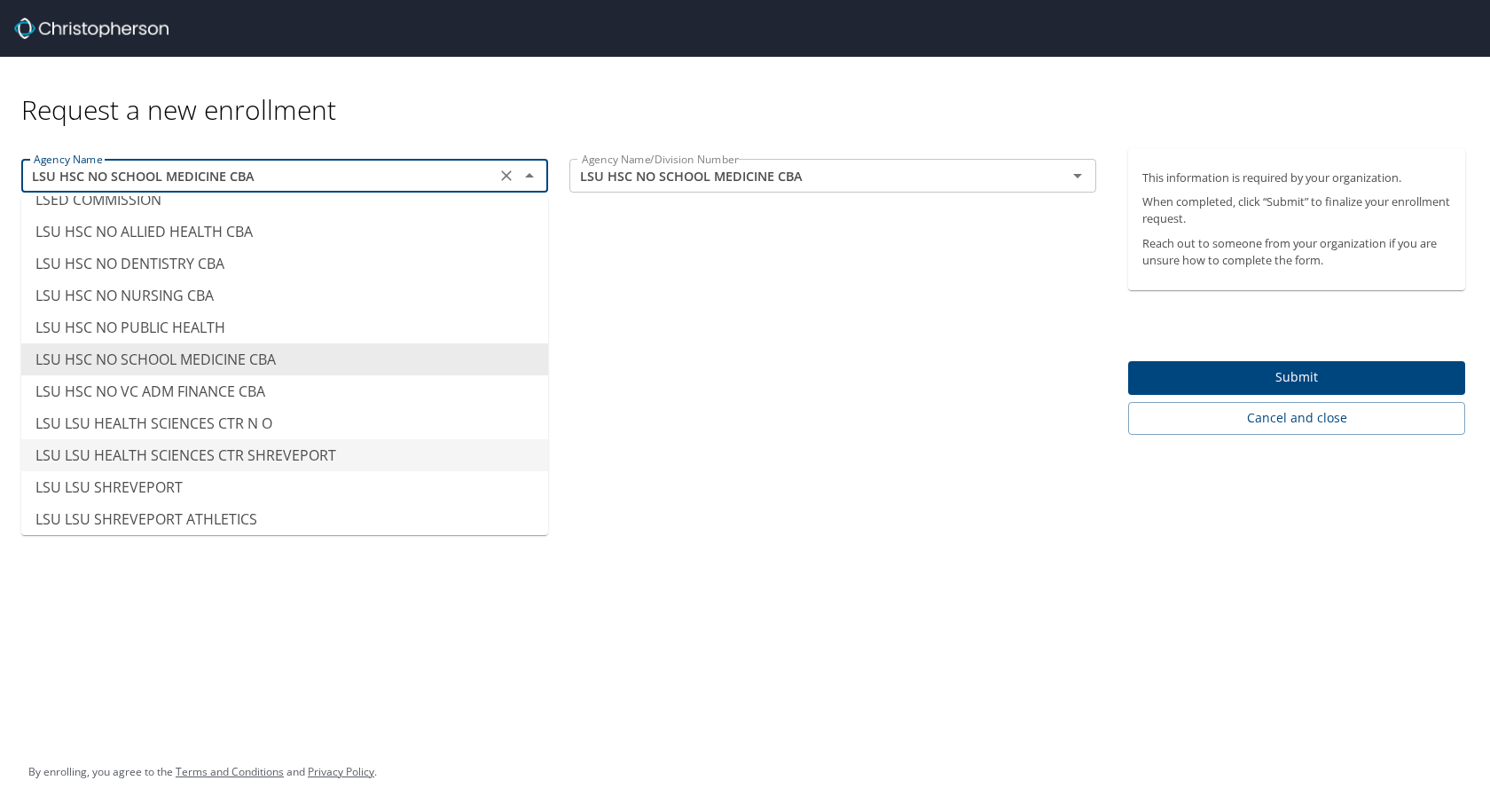
click at [362, 440] on li "LSU LSU HEALTH SCIENCES CTR SHREVEPORT" at bounding box center [285, 455] width 527 height 32
type input "LSU LSU HEALTH SCIENCES CTR SHREVEPORT"
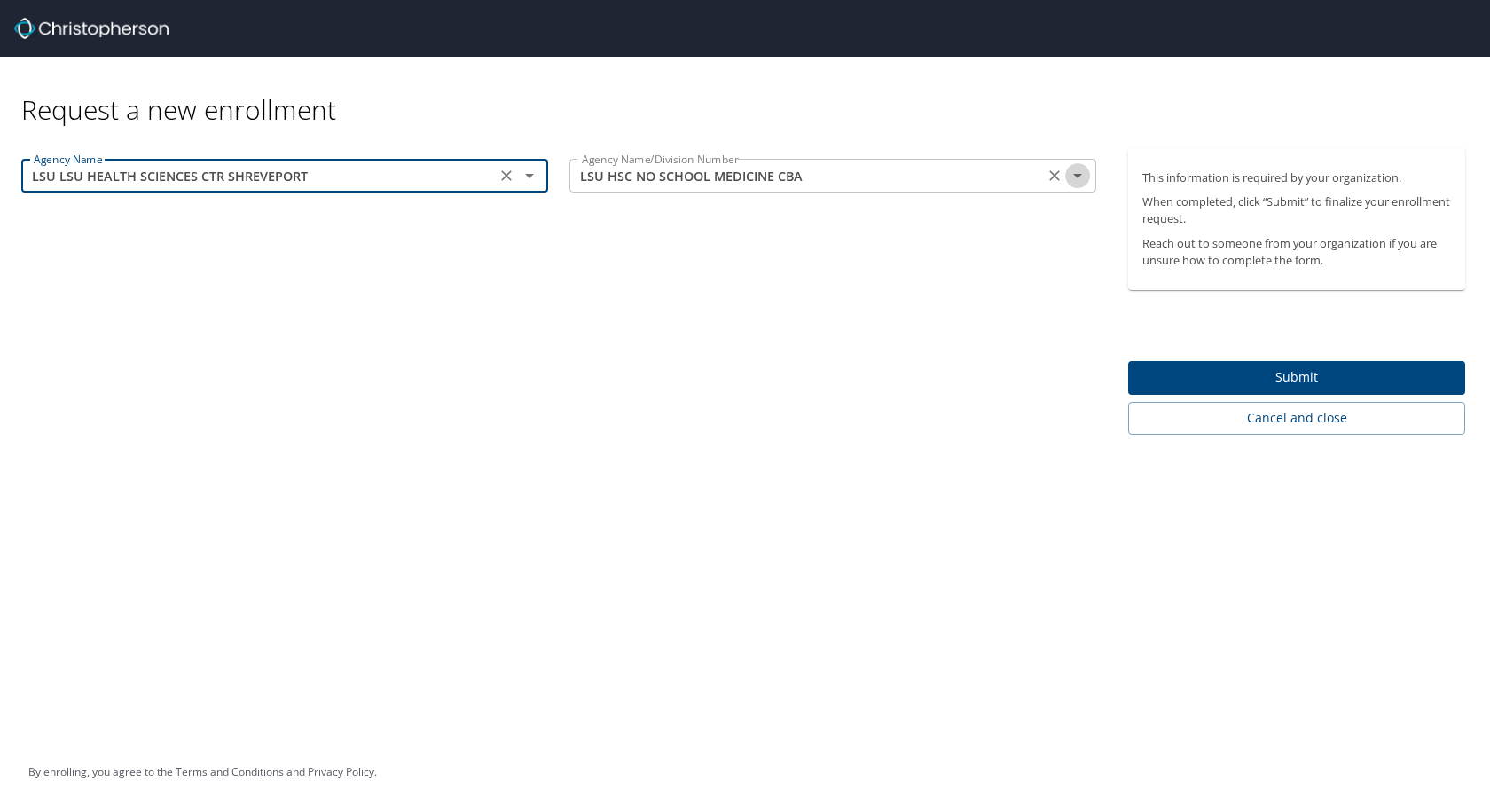
click at [1088, 178] on button "Open" at bounding box center [1078, 176] width 25 height 25
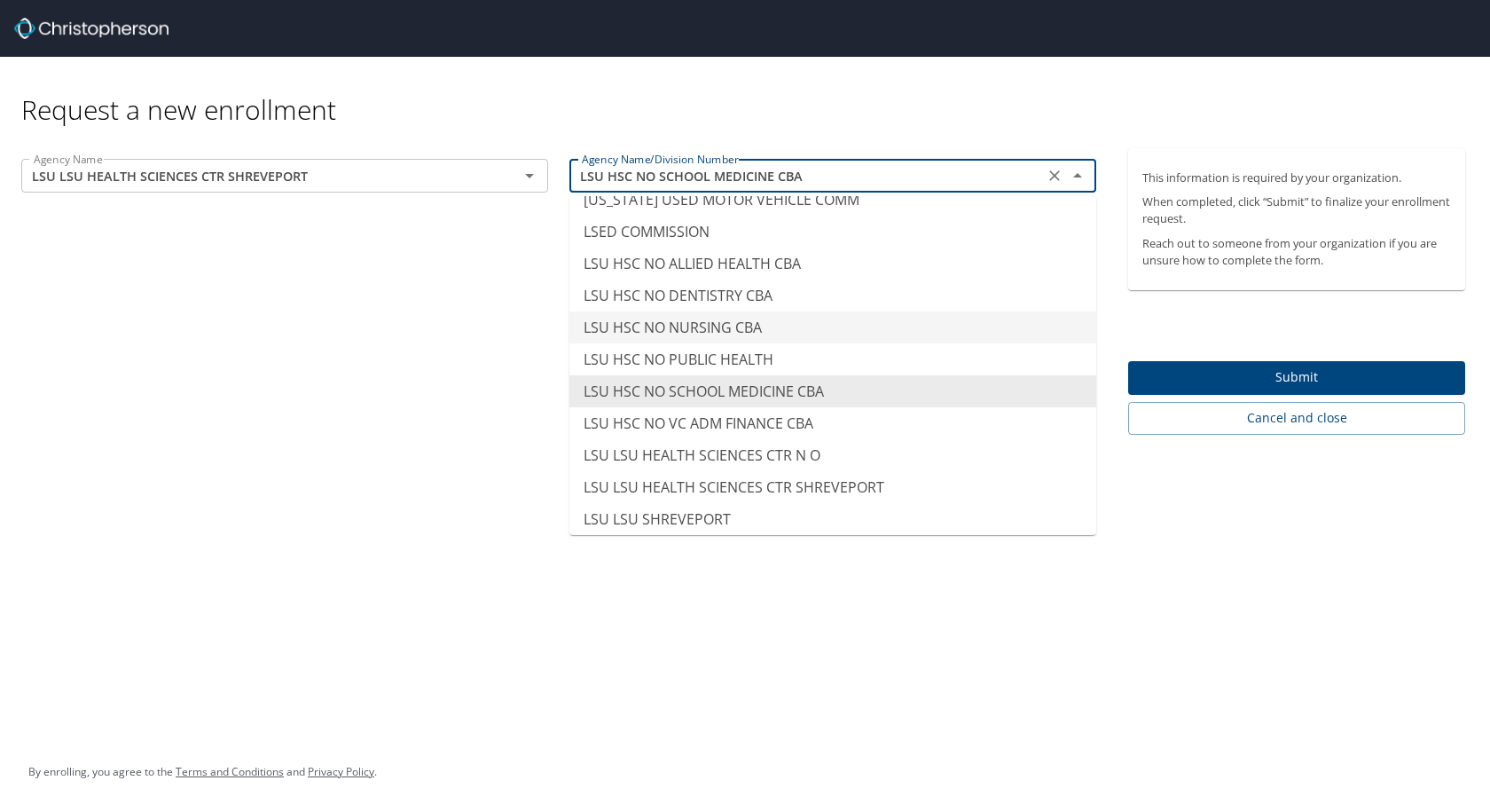
scroll to position [8631, 0]
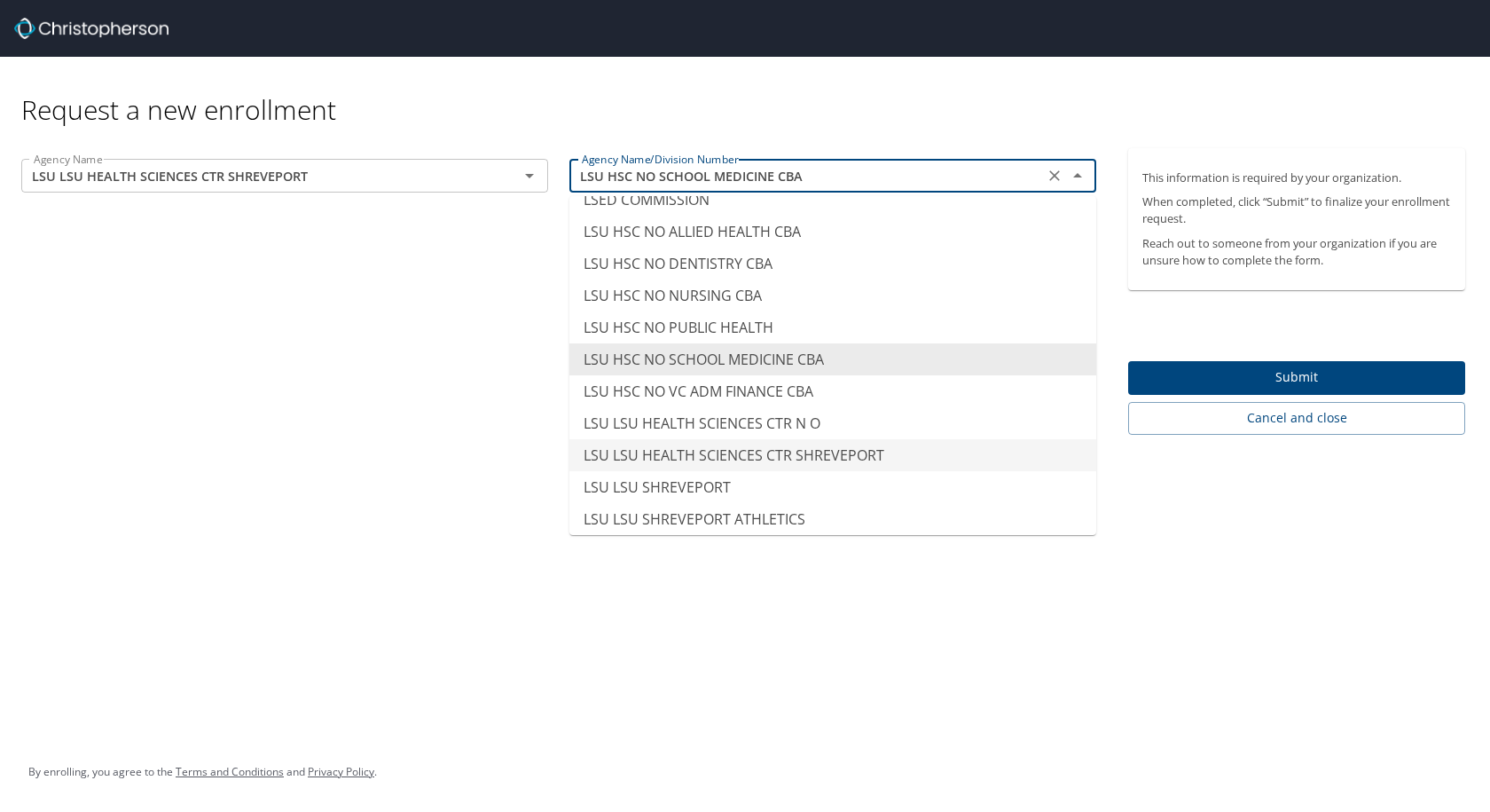
click at [934, 440] on li "LSU LSU HEALTH SCIENCES CTR SHREVEPORT" at bounding box center [834, 455] width 527 height 32
type input "LSU LSU HEALTH SCIENCES CTR SHREVEPORT"
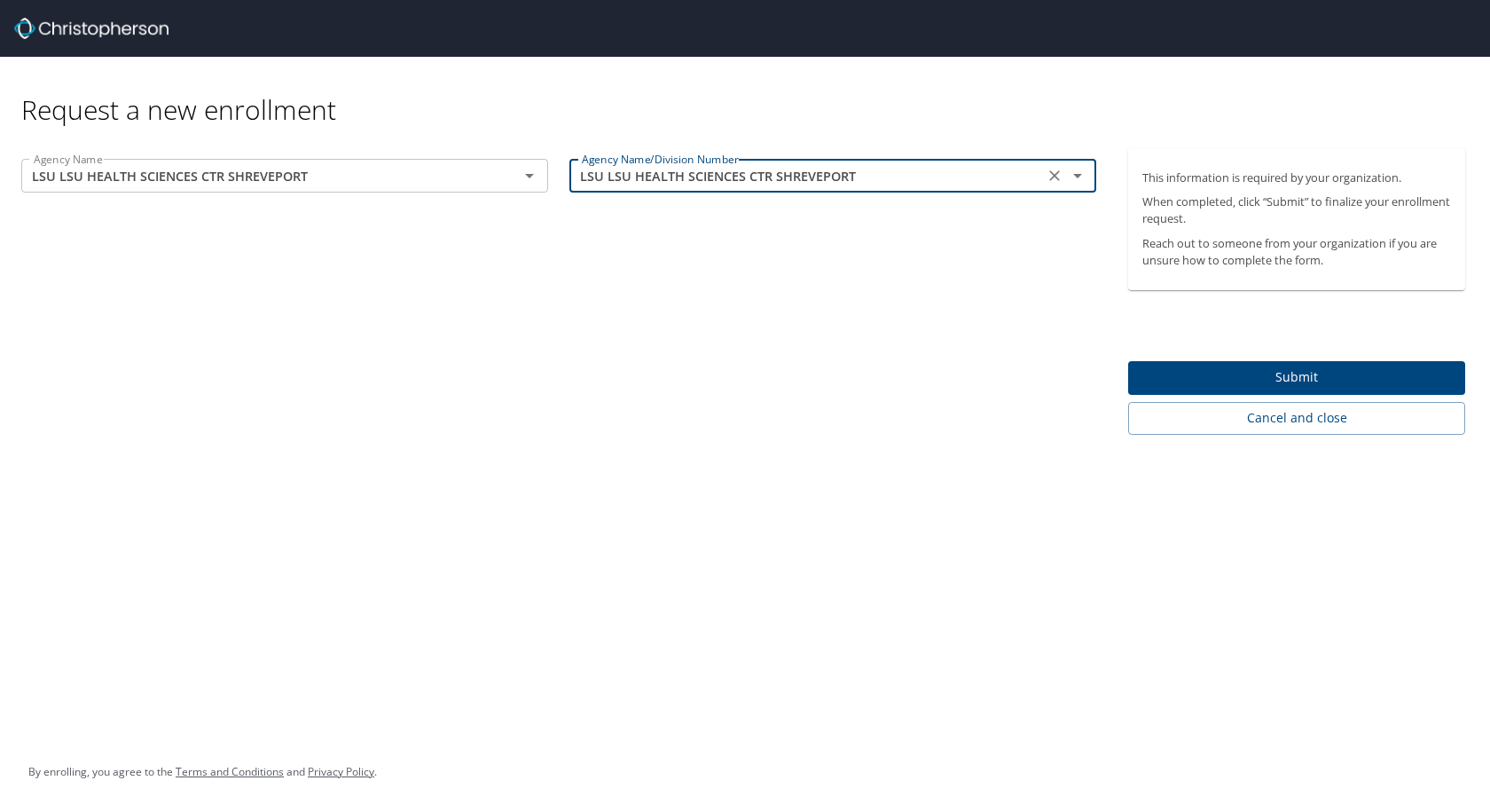
click at [1257, 363] on button "Submit" at bounding box center [1296, 378] width 337 height 35
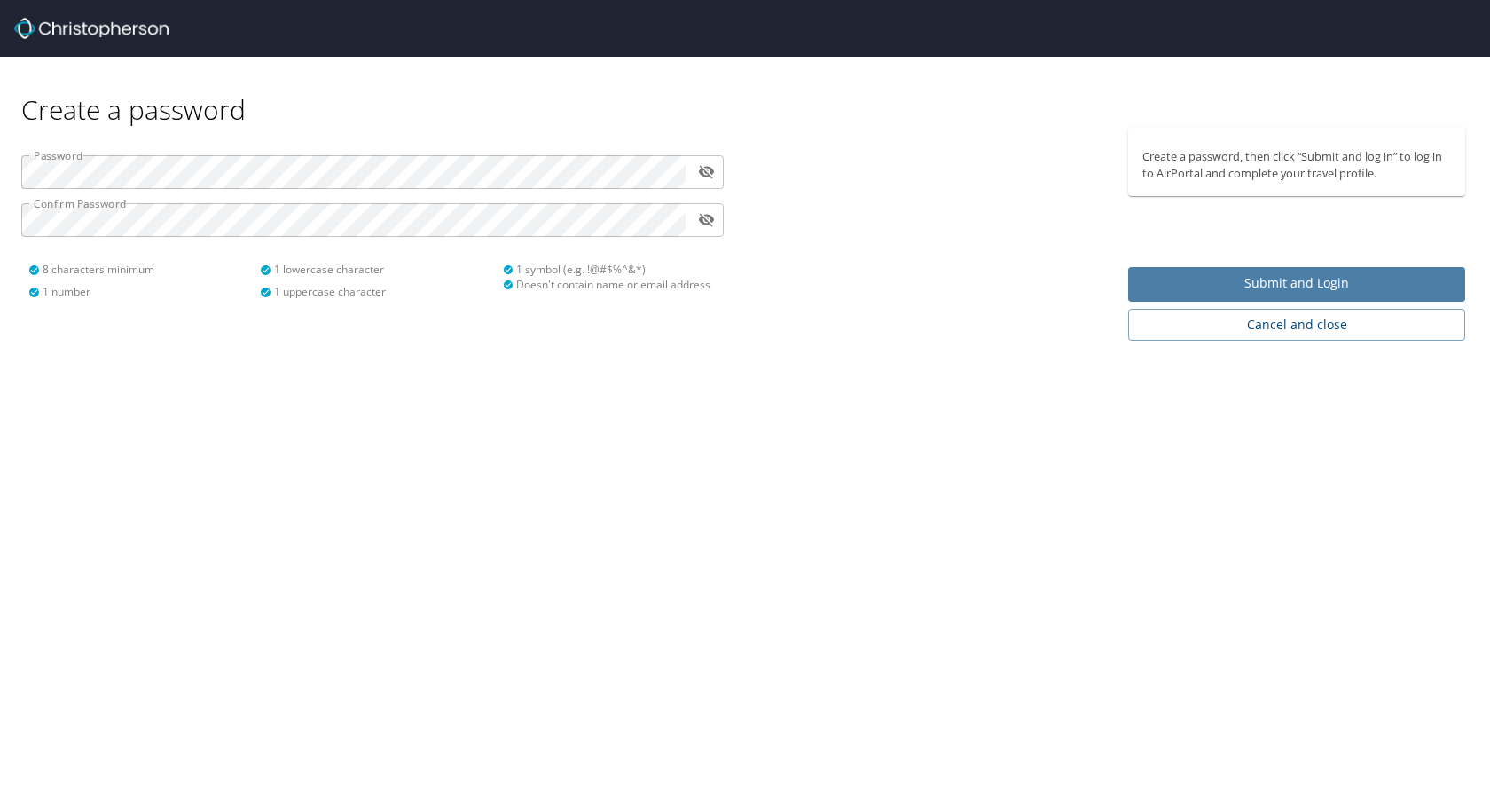
click at [1389, 274] on span "Submit and Login" at bounding box center [1296, 283] width 308 height 22
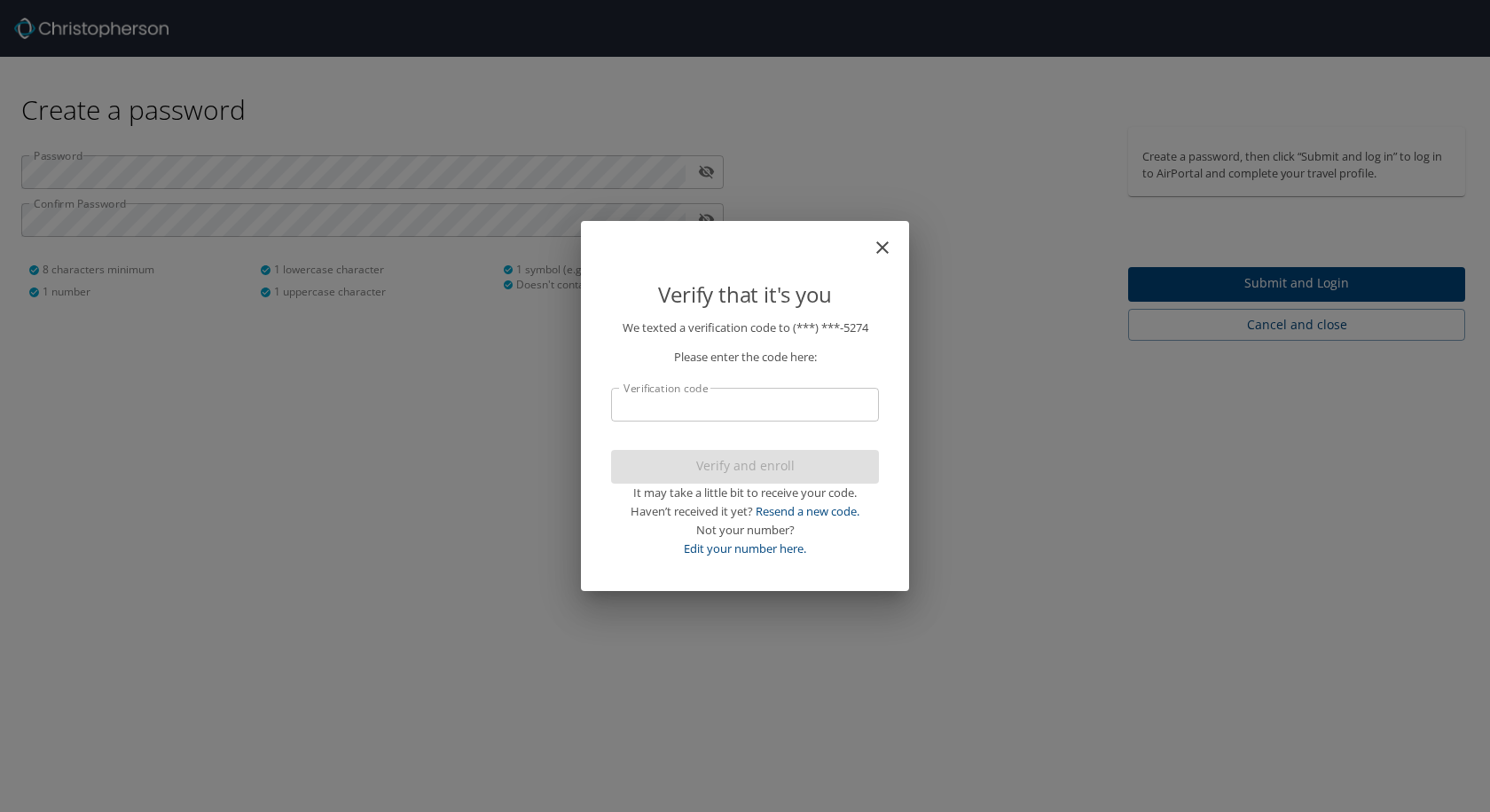
click at [818, 409] on input "Verification code" at bounding box center [744, 405] width 267 height 34
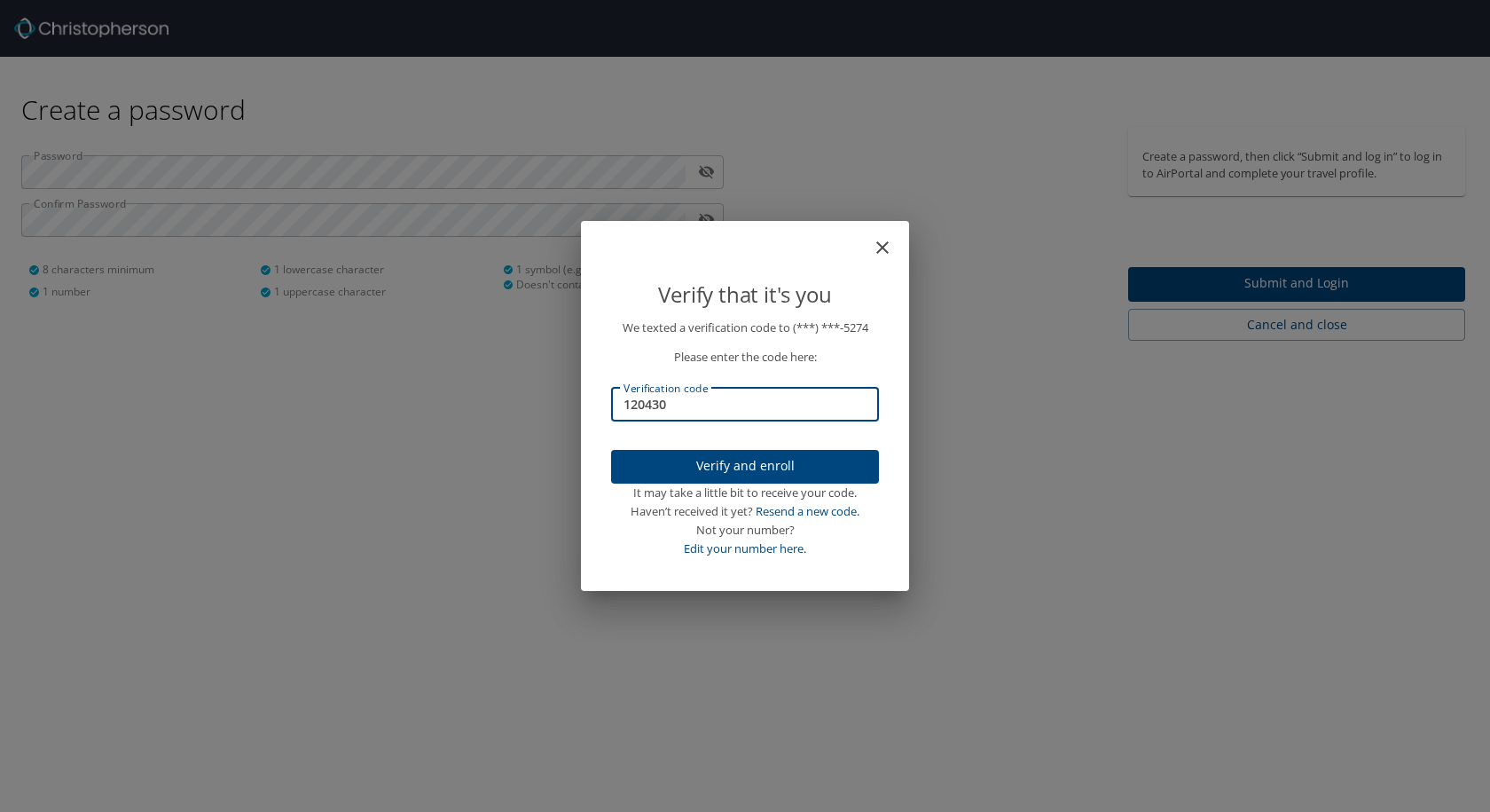
type input "120430"
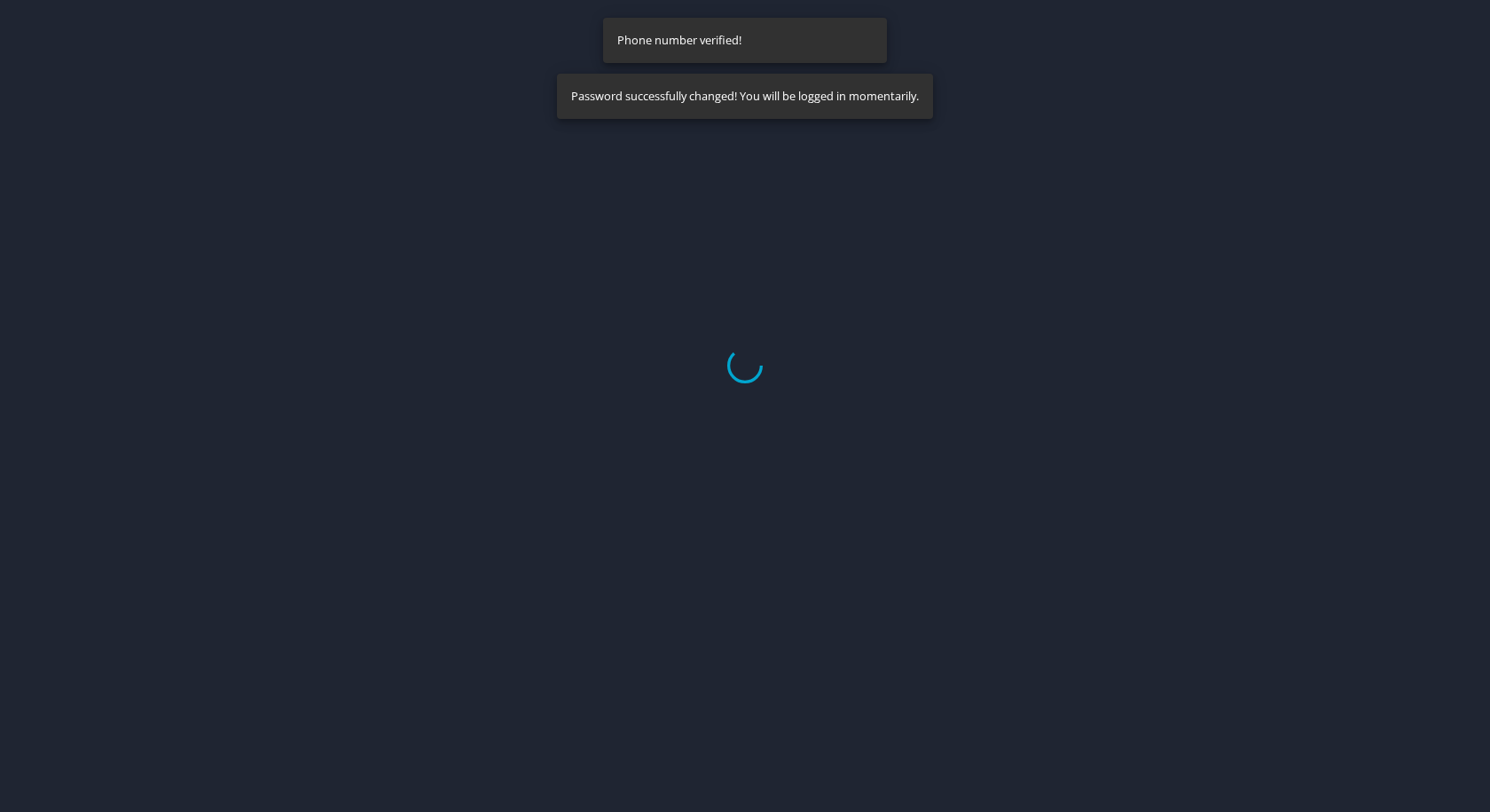
select select "US"
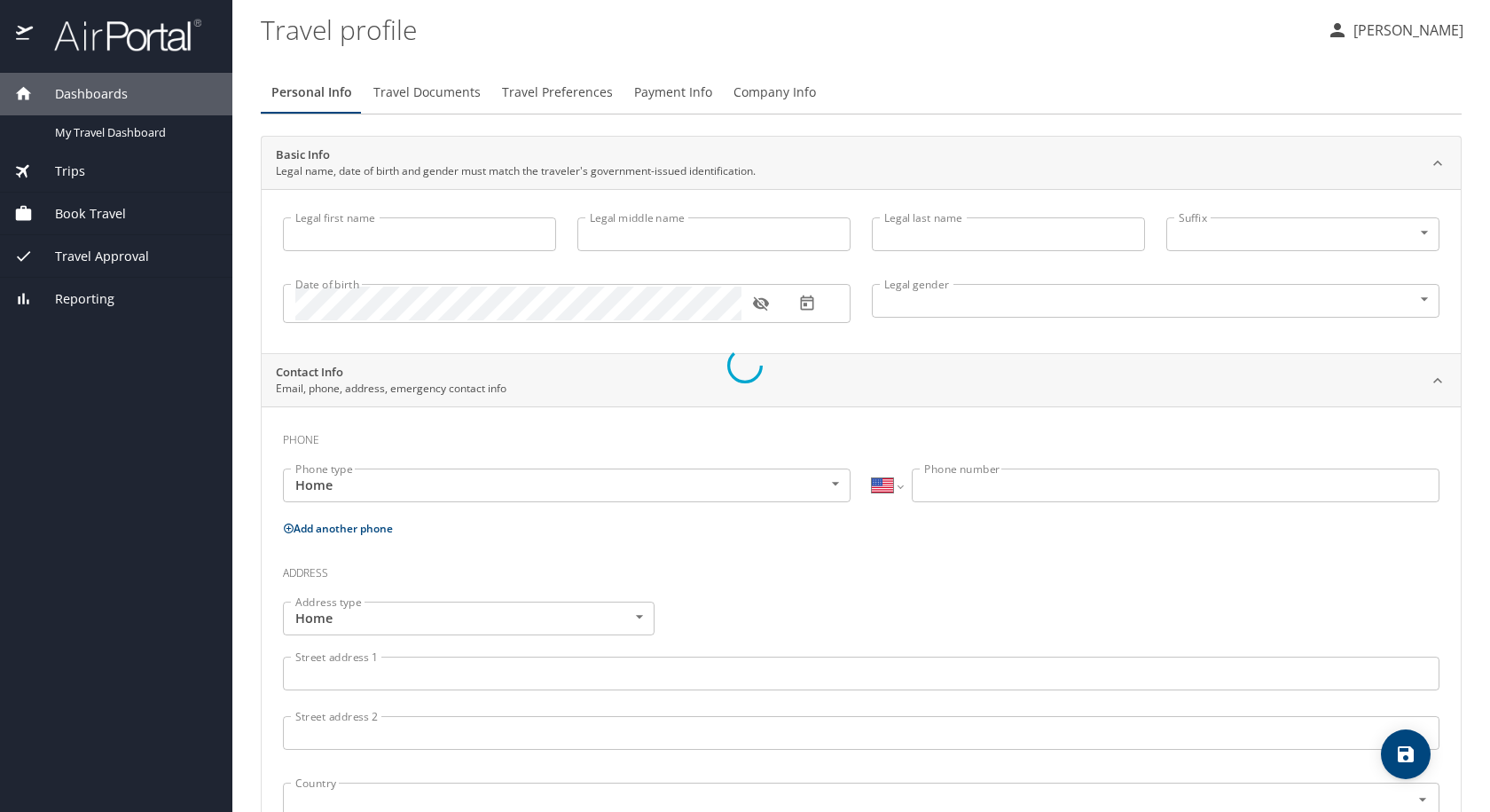
type input "[PERSON_NAME]"
type input "Goodskey"
type input "[DEMOGRAPHIC_DATA]"
select select "US"
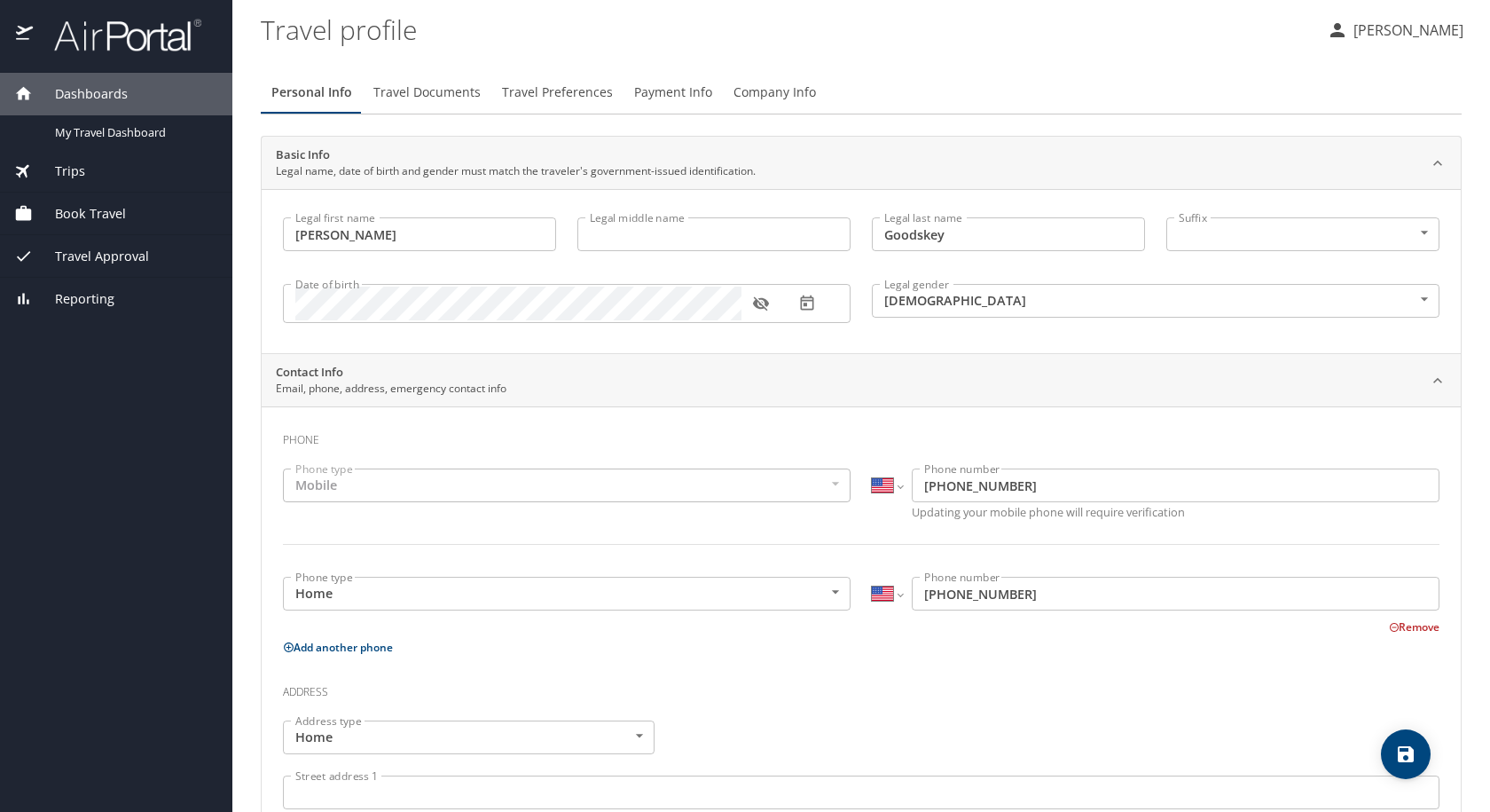
click at [755, 307] on icon "button" at bounding box center [762, 303] width 18 height 18
